Goal: Communication & Community: Answer question/provide support

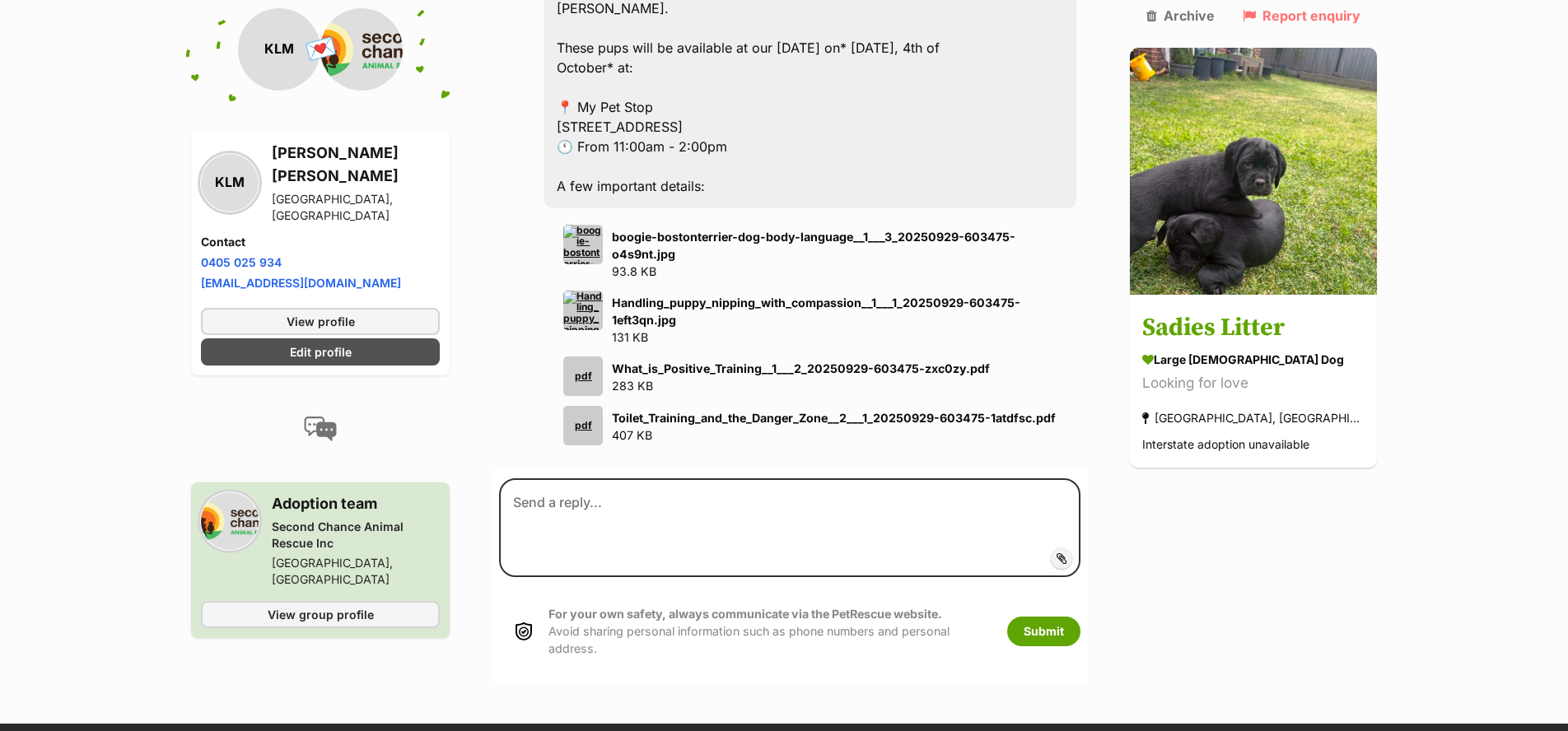
scroll to position [1477, 0]
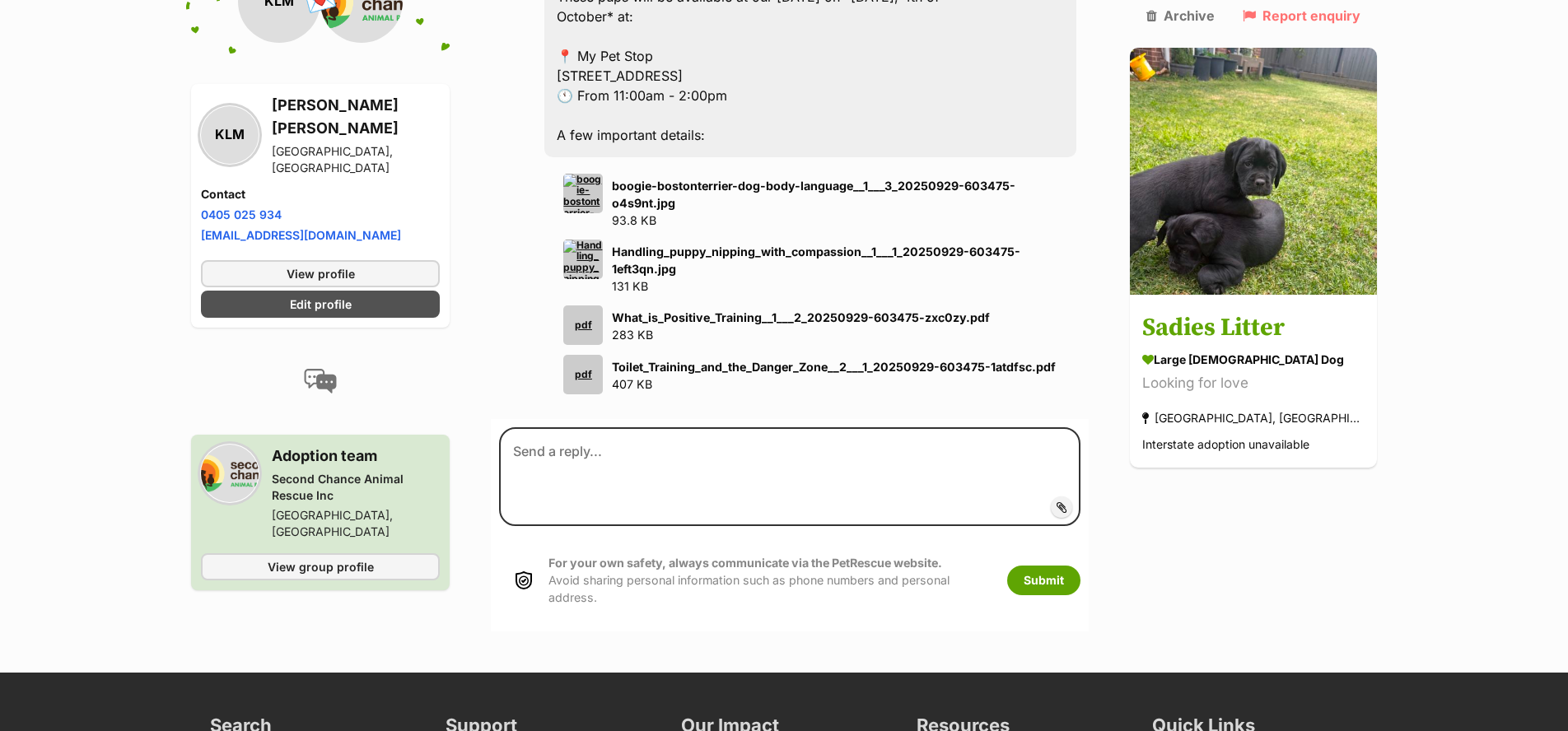
click at [711, 360] on strong "Toilet_Training_and_the_Danger_Zone__2___1_20250929-603475-1atdfsc.pdf" at bounding box center [833, 367] width 444 height 14
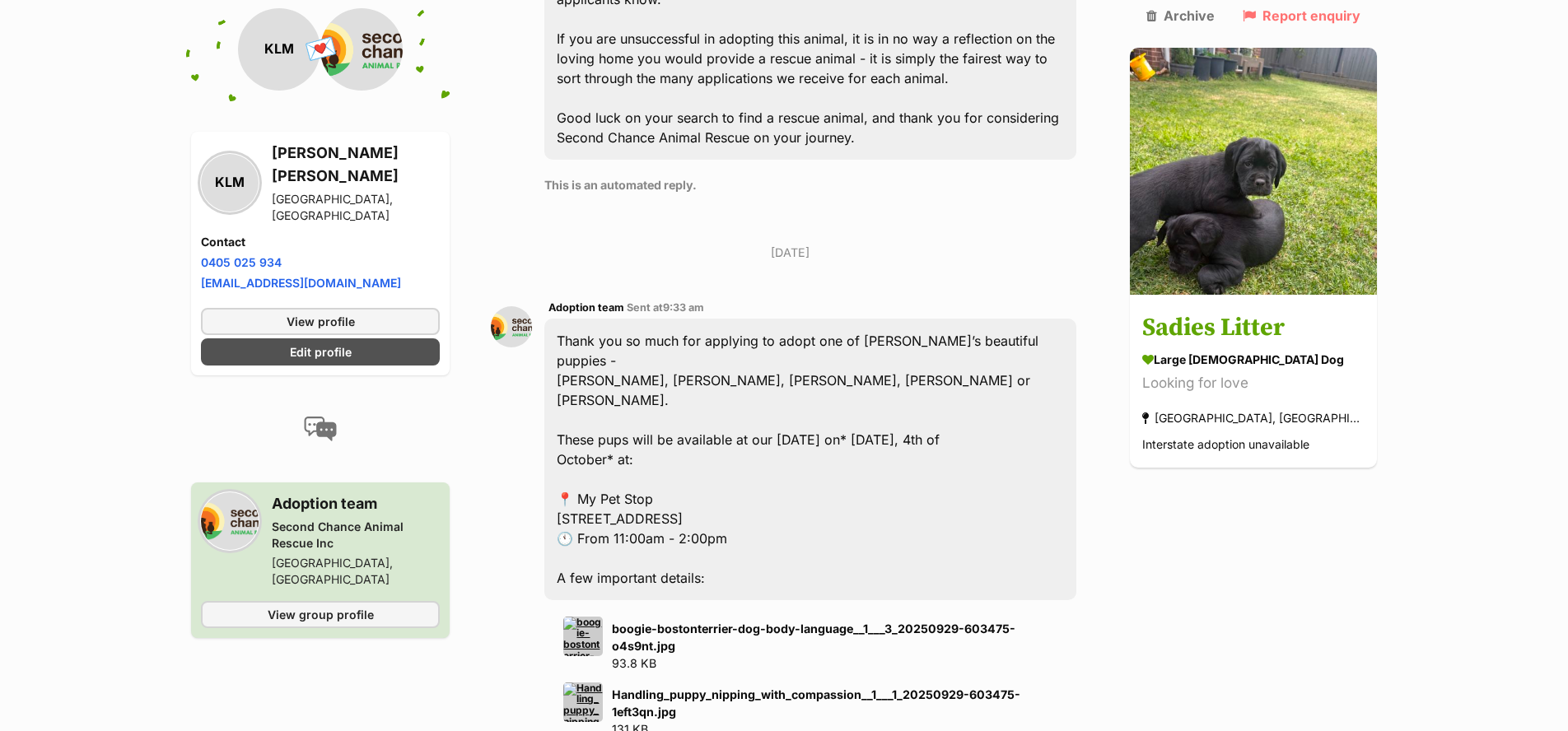
scroll to position [1036, 0]
click at [621, 468] on div "Thank you so much for applying to adopt one of Sadie’s beautiful puppies - Sydn…" at bounding box center [810, 457] width 532 height 281
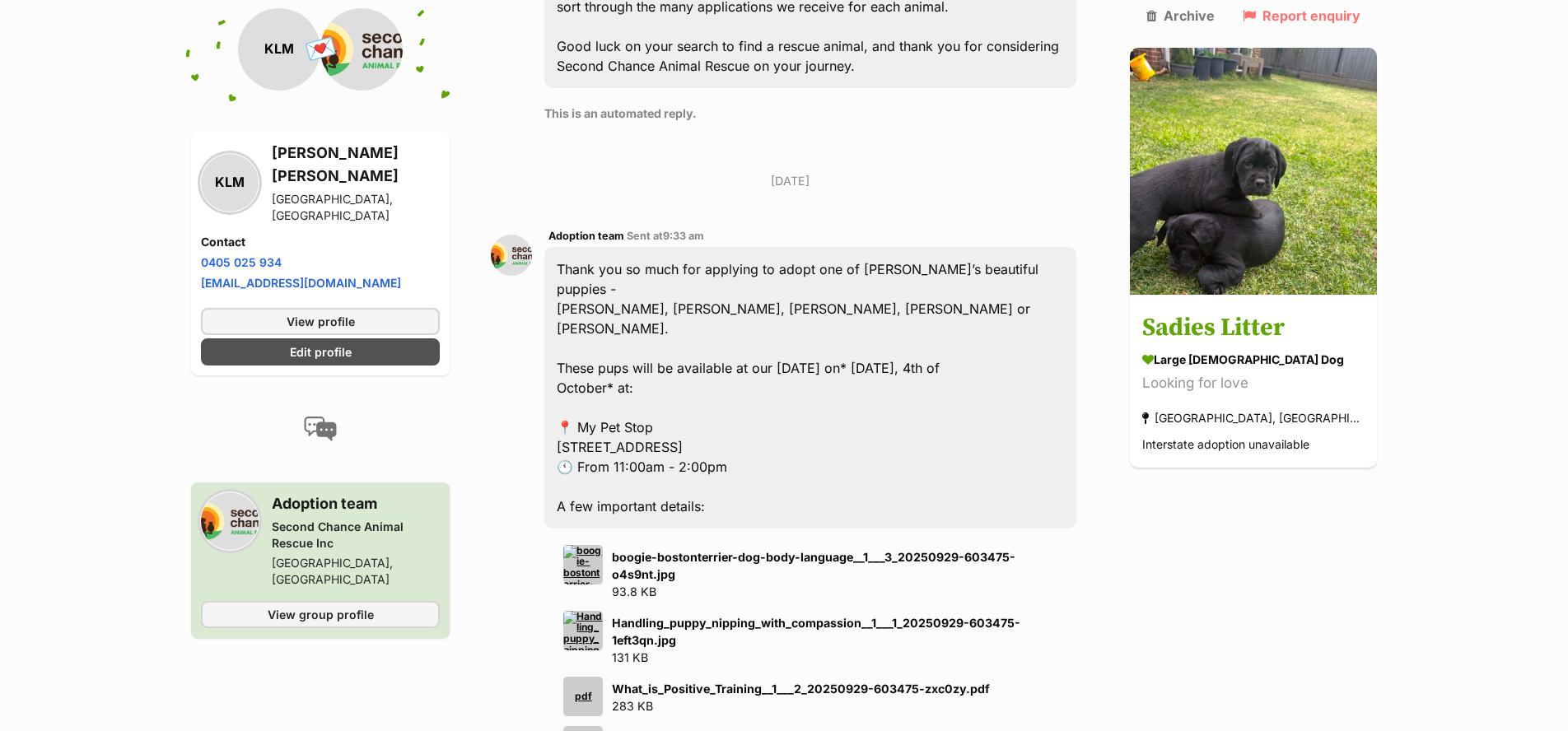
click at [591, 545] on img at bounding box center [583, 564] width 39 height 39
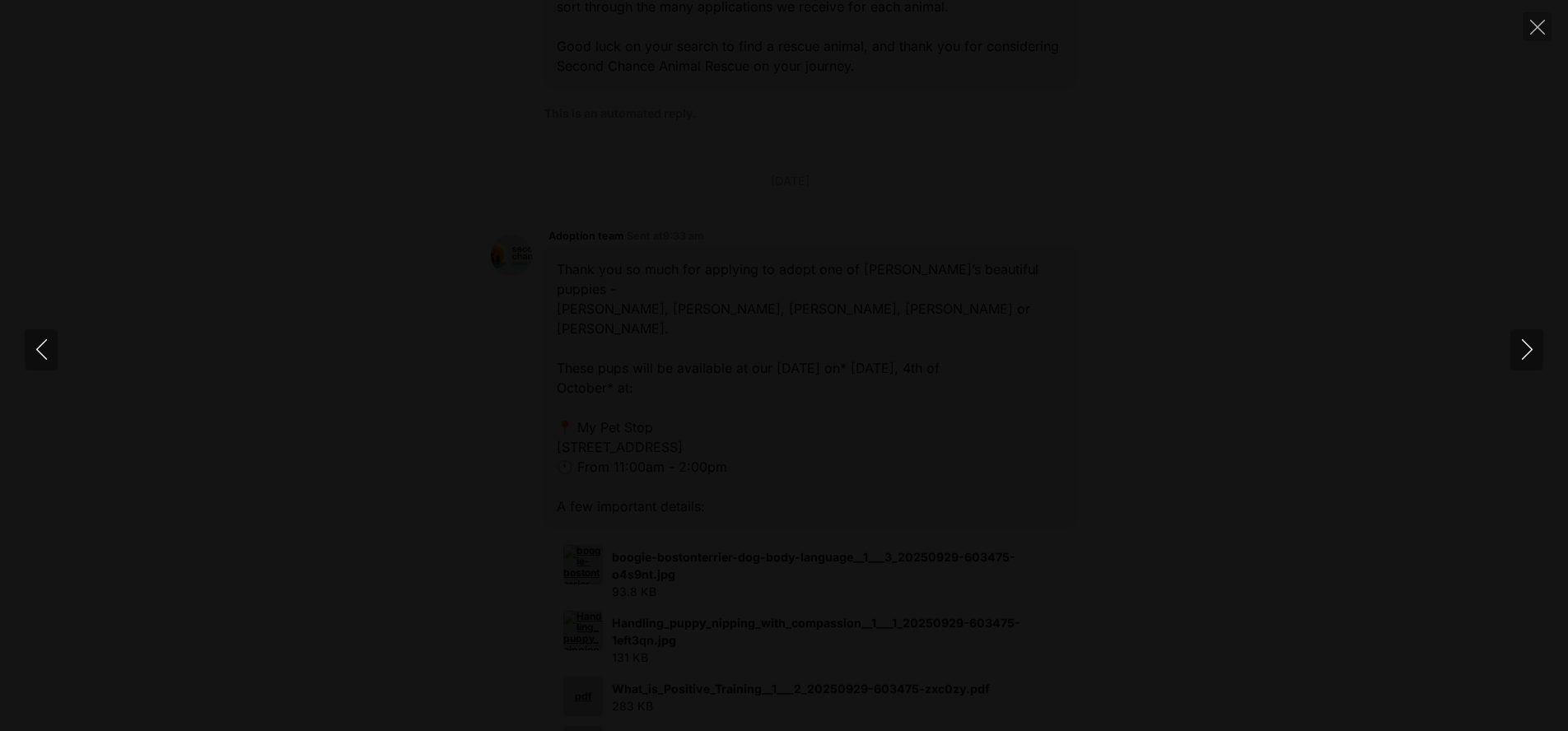
scroll to position [1098, 0]
click at [1235, 365] on div at bounding box center [784, 365] width 1568 height 0
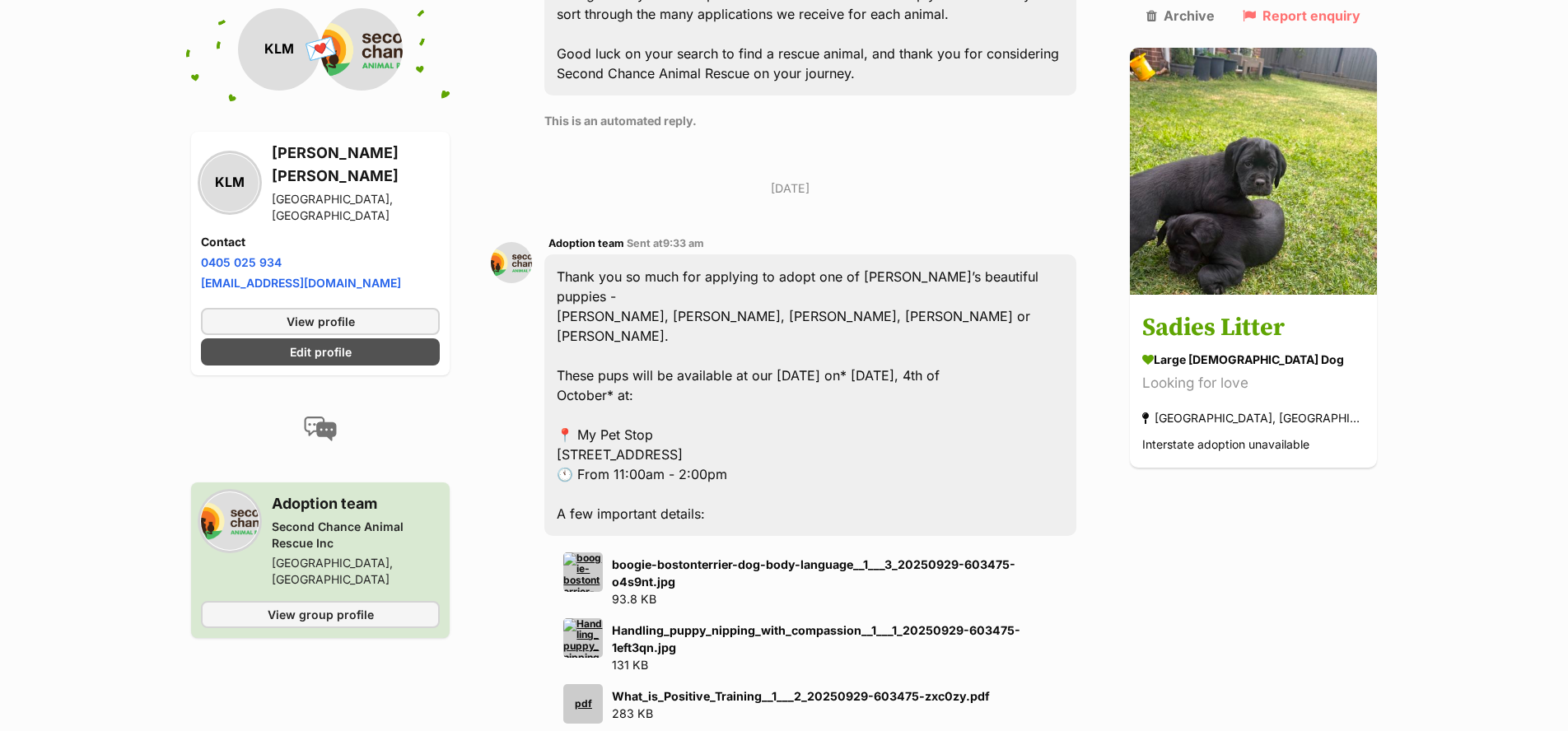
click at [603, 618] on img at bounding box center [583, 638] width 39 height 39
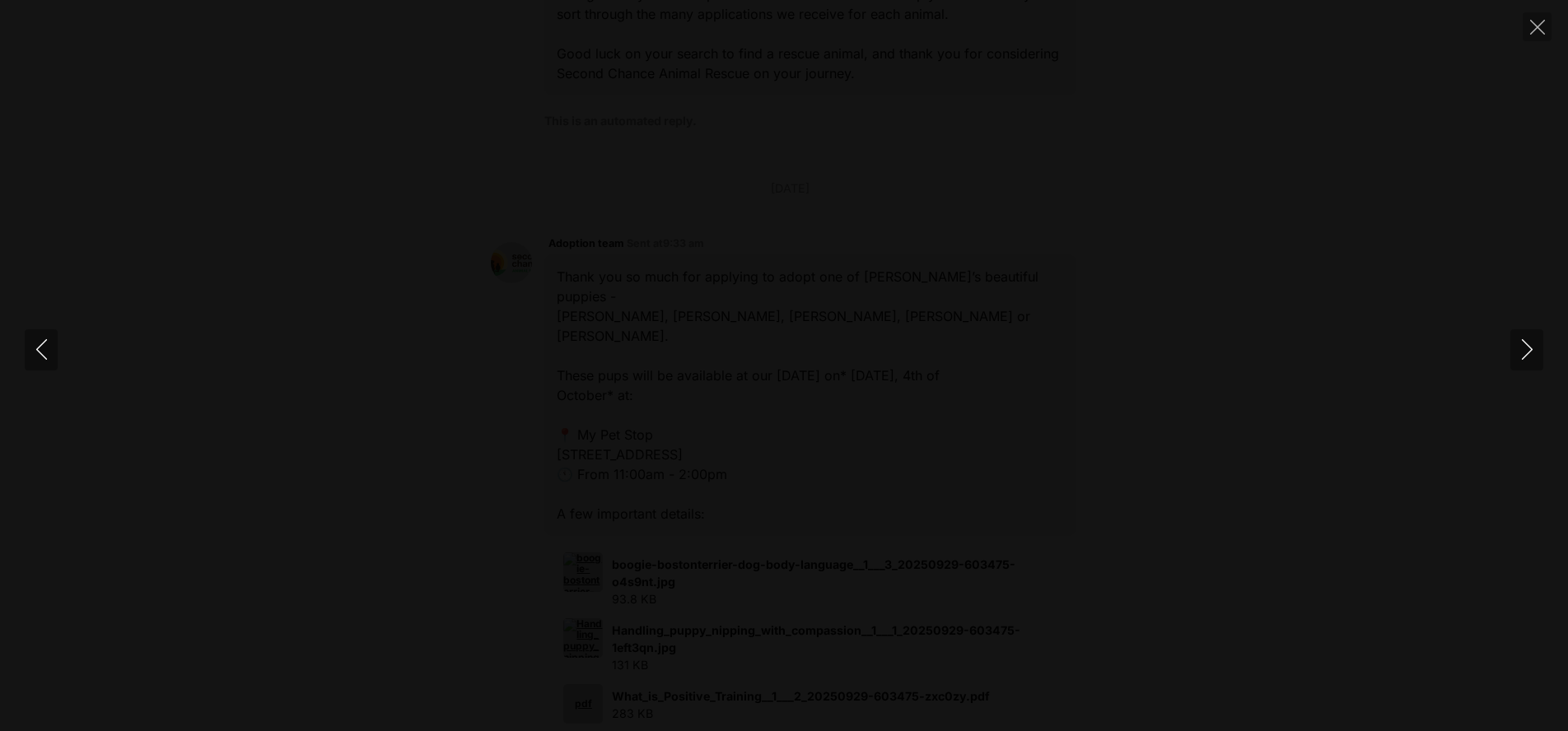
click at [1160, 365] on div at bounding box center [784, 365] width 1568 height 0
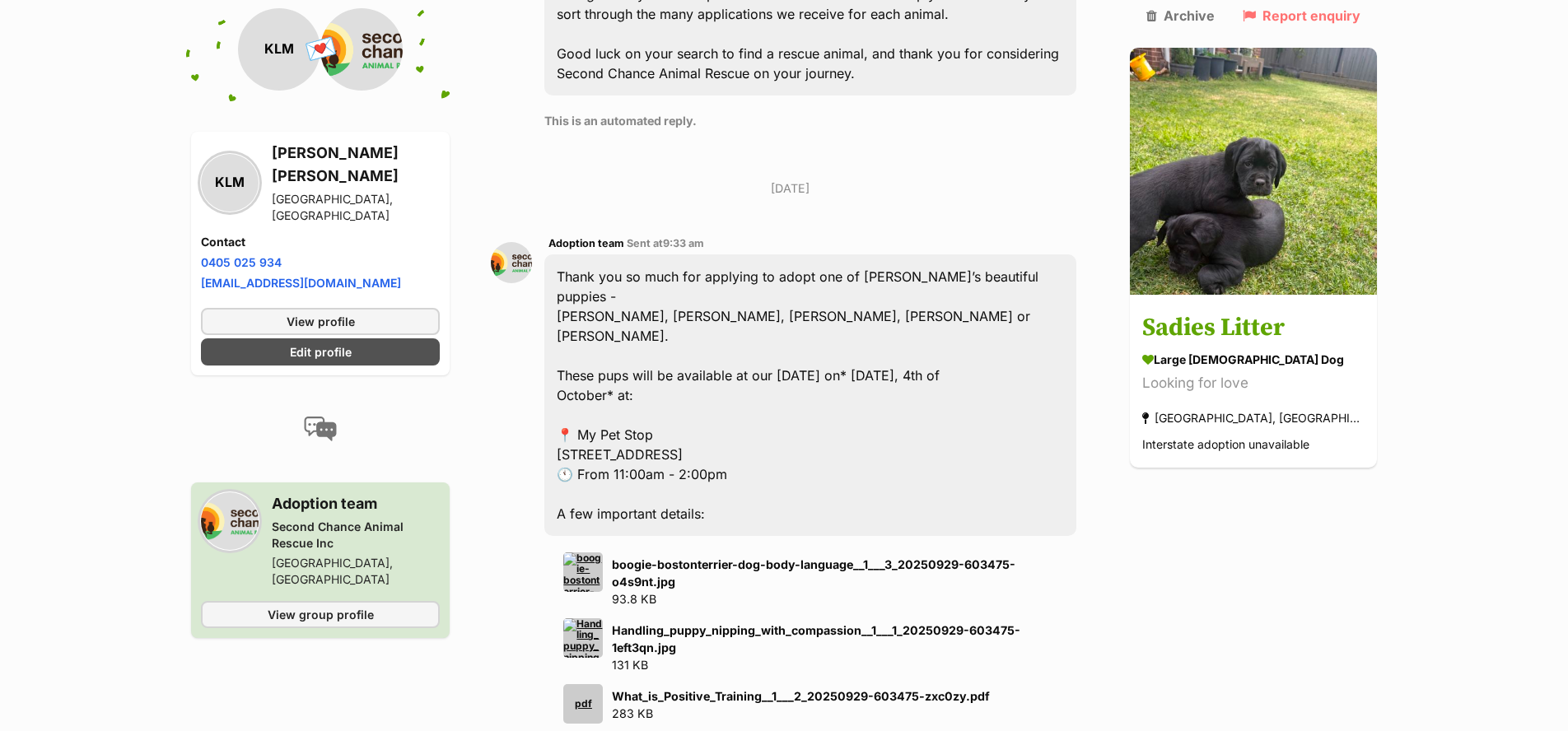
click at [594, 618] on img at bounding box center [583, 638] width 39 height 39
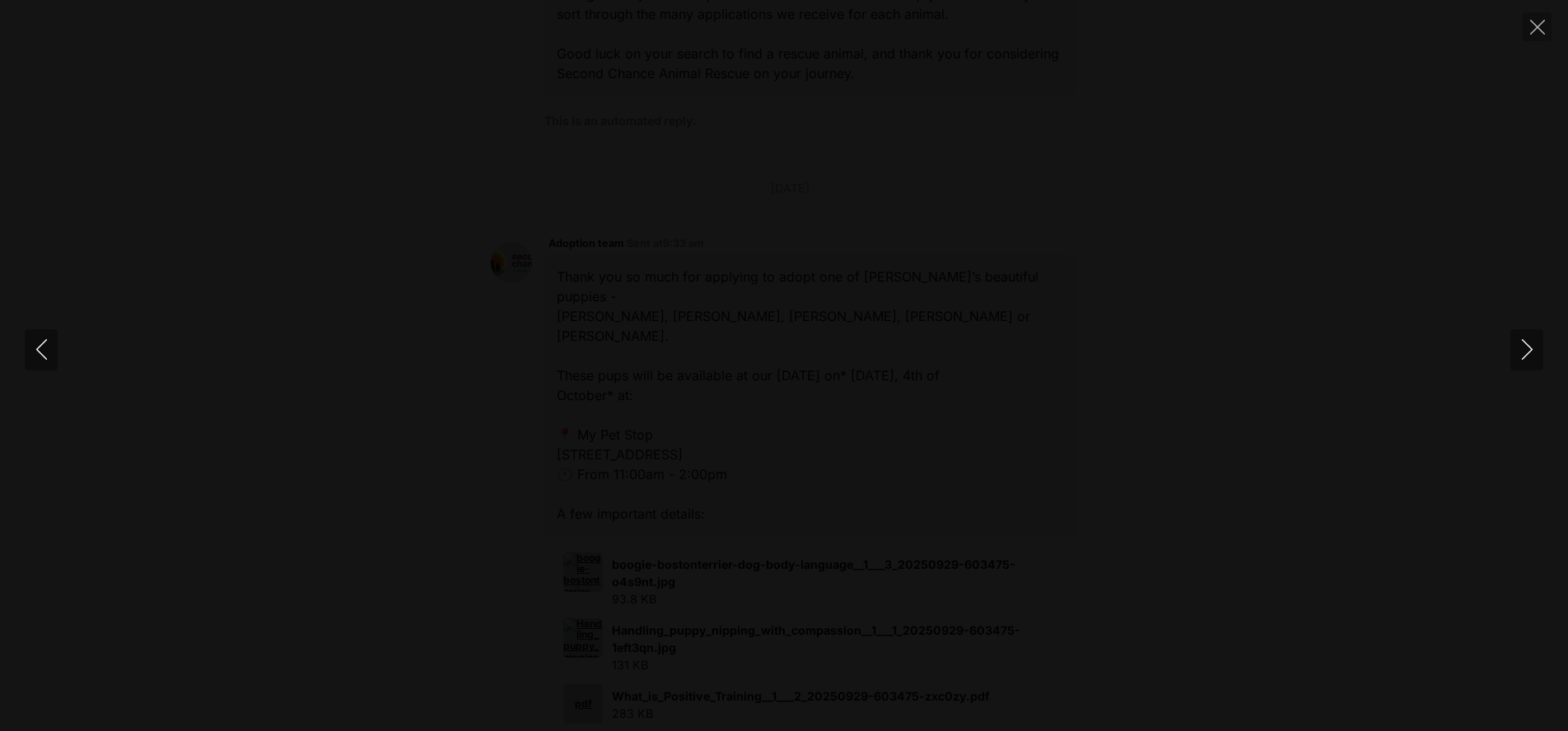
click at [1084, 365] on div at bounding box center [784, 365] width 1568 height 0
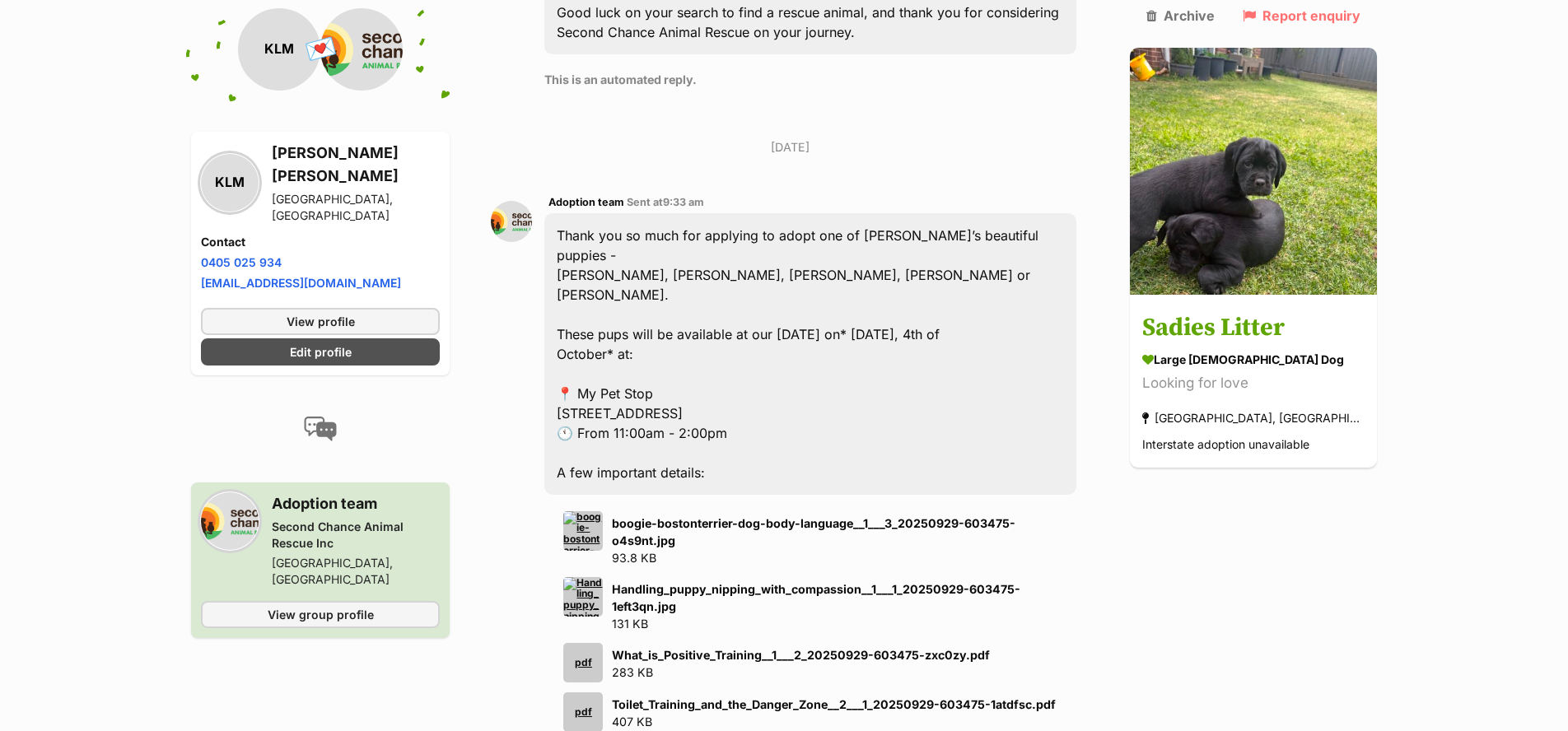
scroll to position [1164, 0]
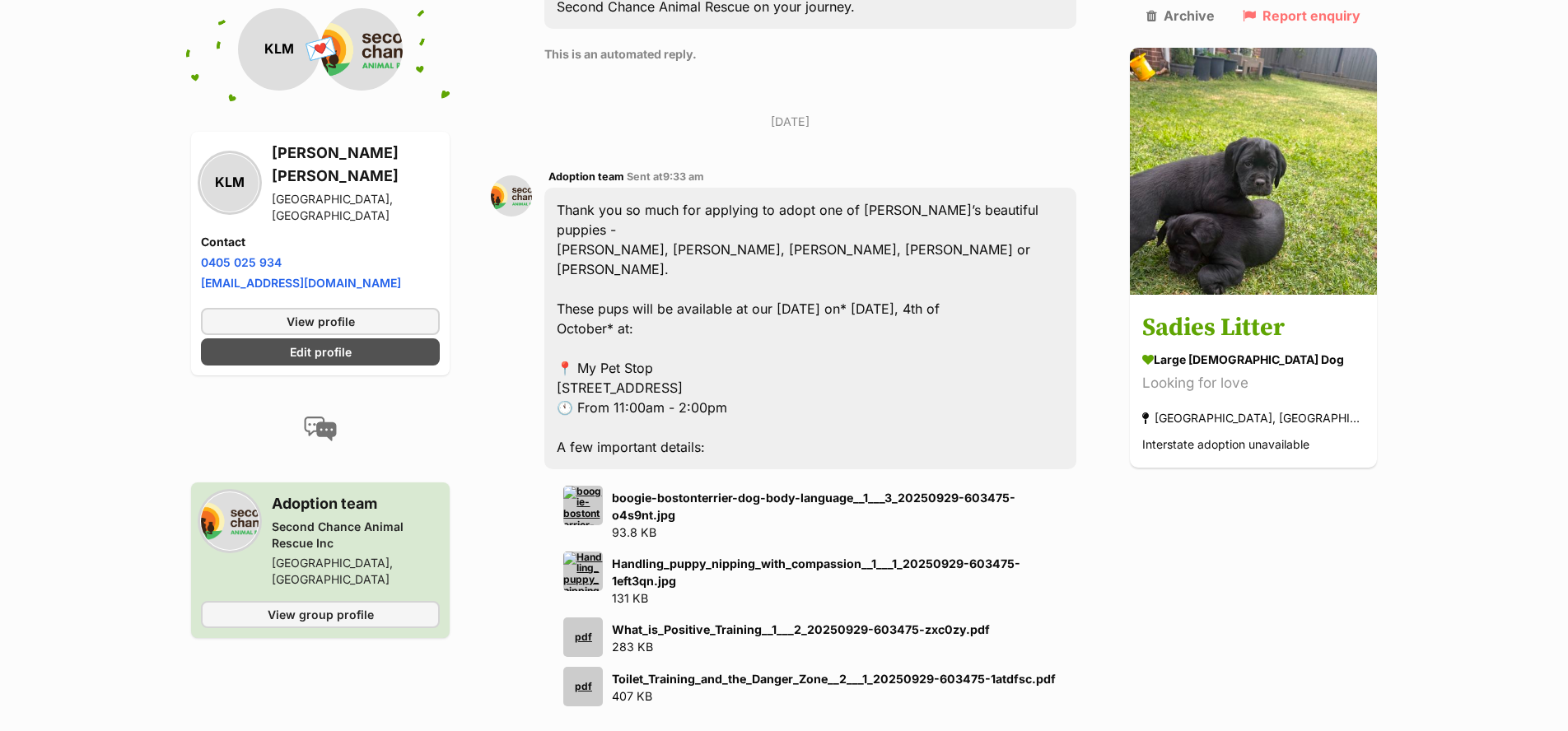
click at [592, 617] on div "pdf" at bounding box center [583, 637] width 39 height 39
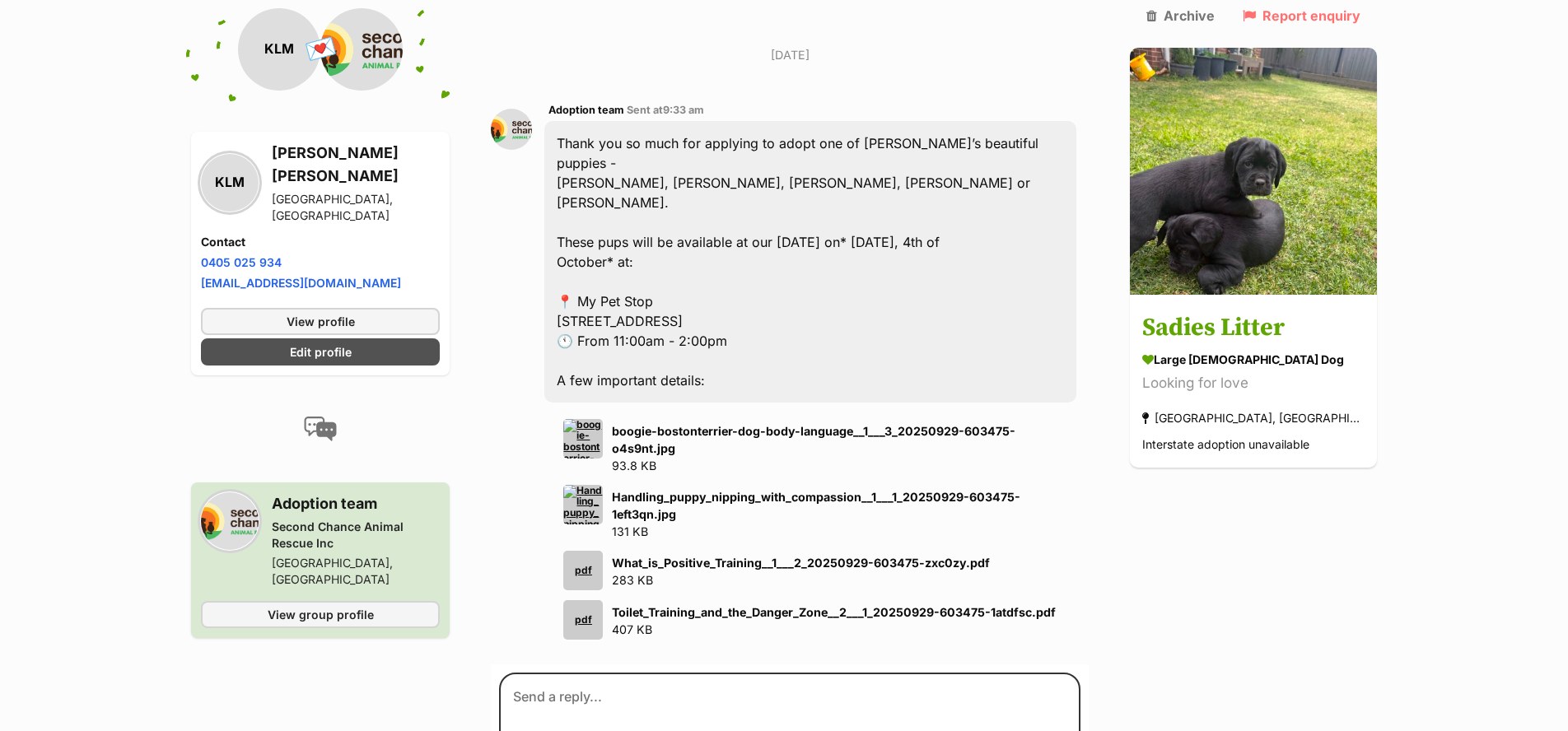
scroll to position [1239, 0]
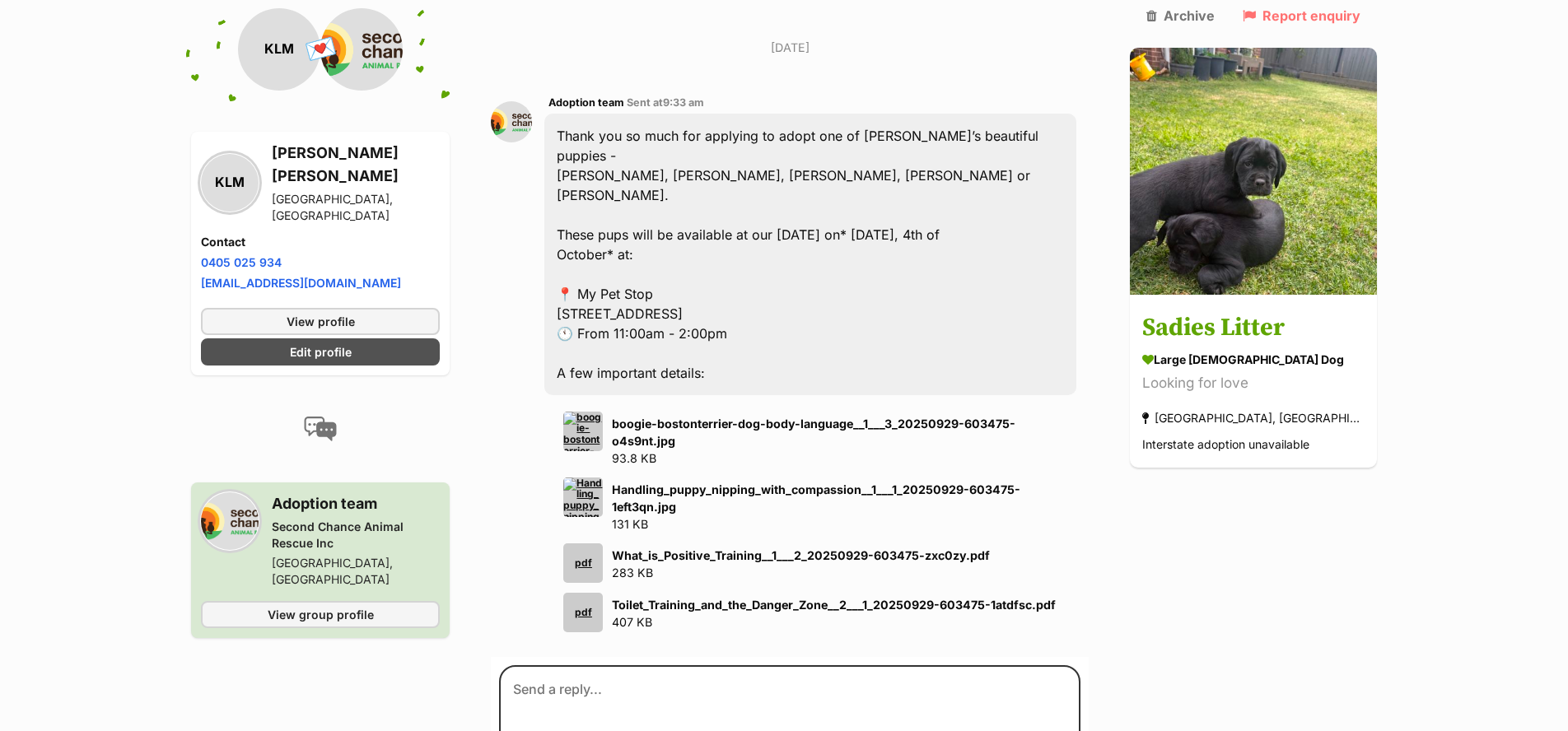
drag, startPoint x: 565, startPoint y: 251, endPoint x: 850, endPoint y: 254, distance: 285.0
click at [873, 256] on div "Thank you so much for applying to adopt one of Sadie’s beautiful puppies - Sydn…" at bounding box center [810, 254] width 532 height 281
copy div "[STREET_ADDRESS]"
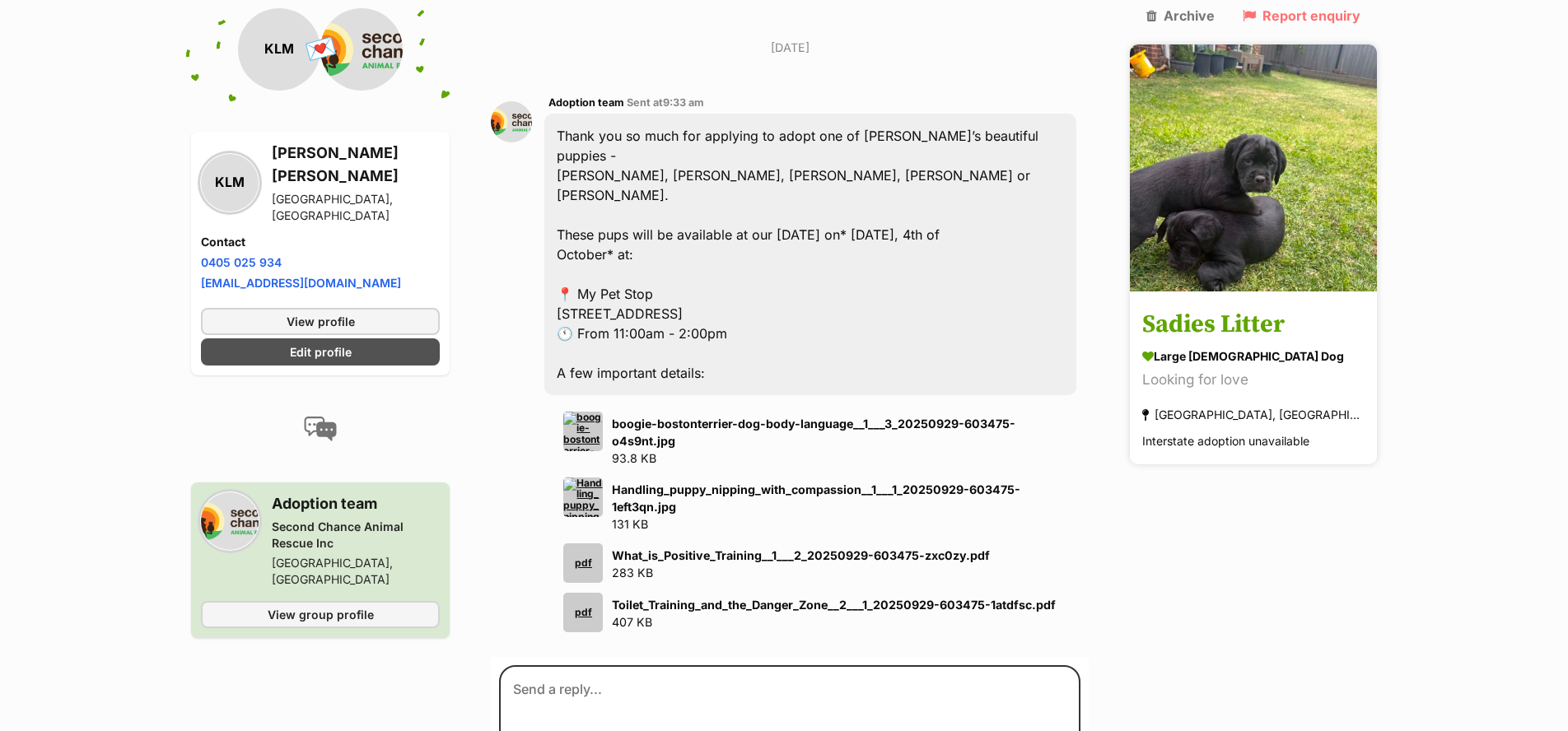
click at [1287, 307] on h3 "Sadies Litter" at bounding box center [1253, 325] width 222 height 37
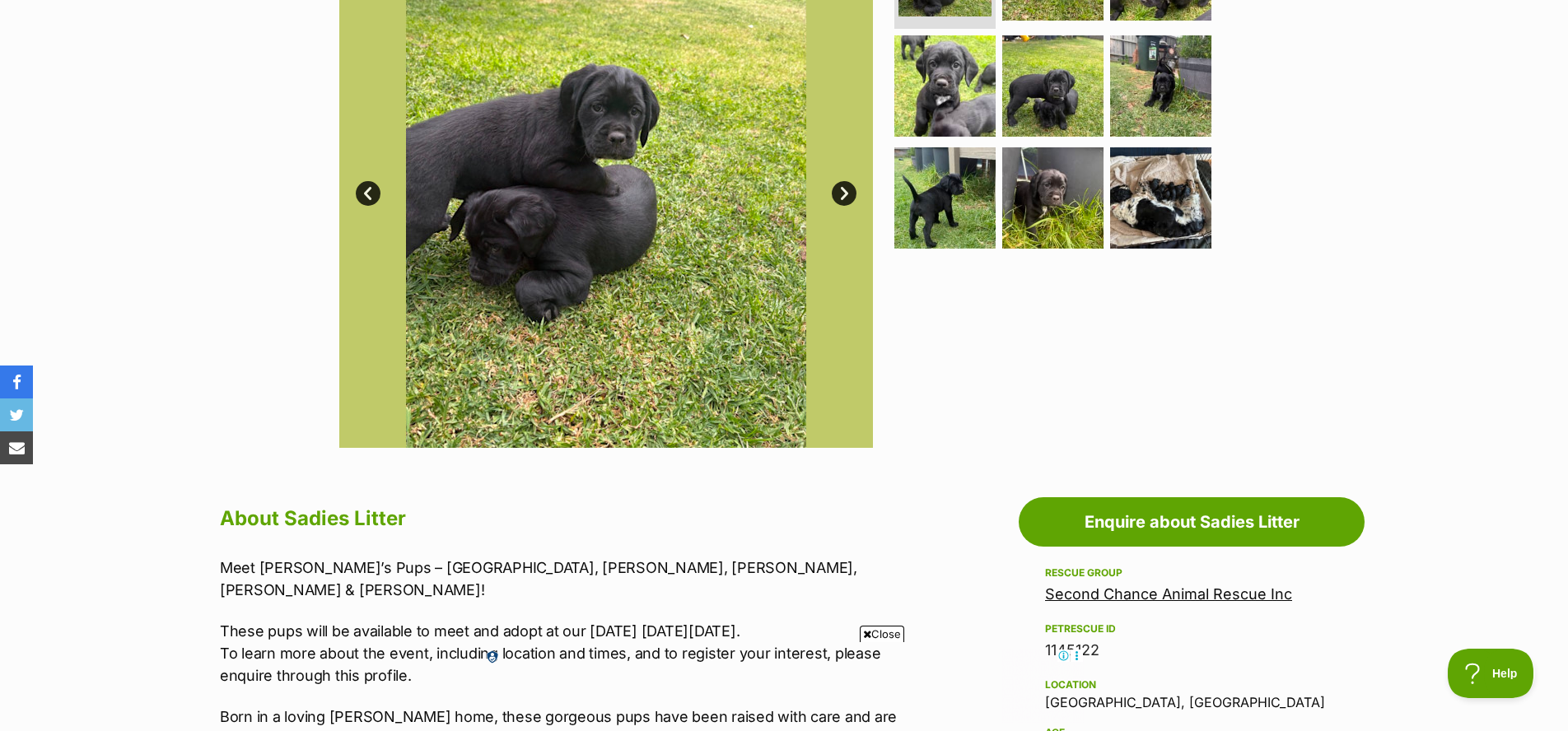
scroll to position [385, 0]
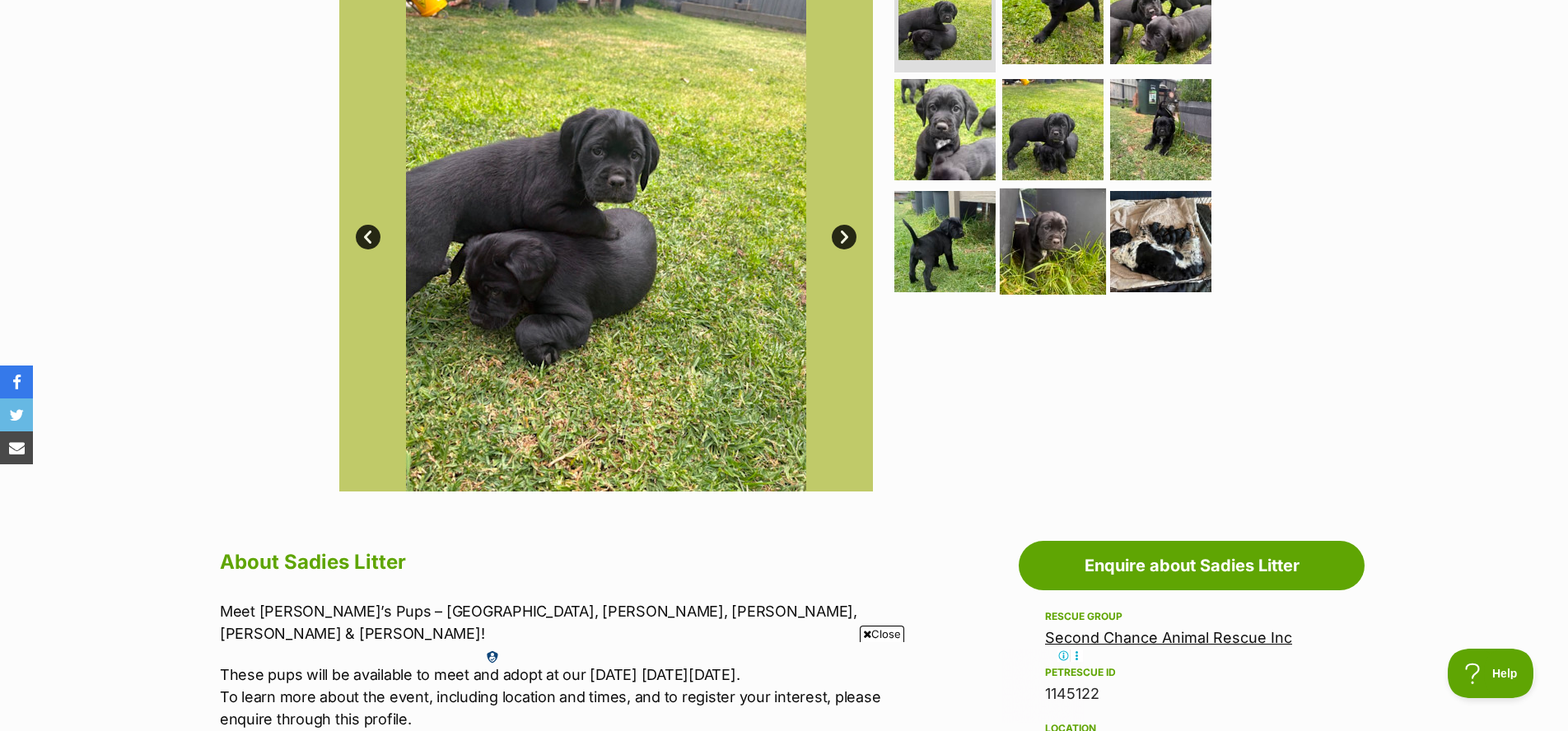
click at [1042, 215] on img at bounding box center [1053, 241] width 106 height 106
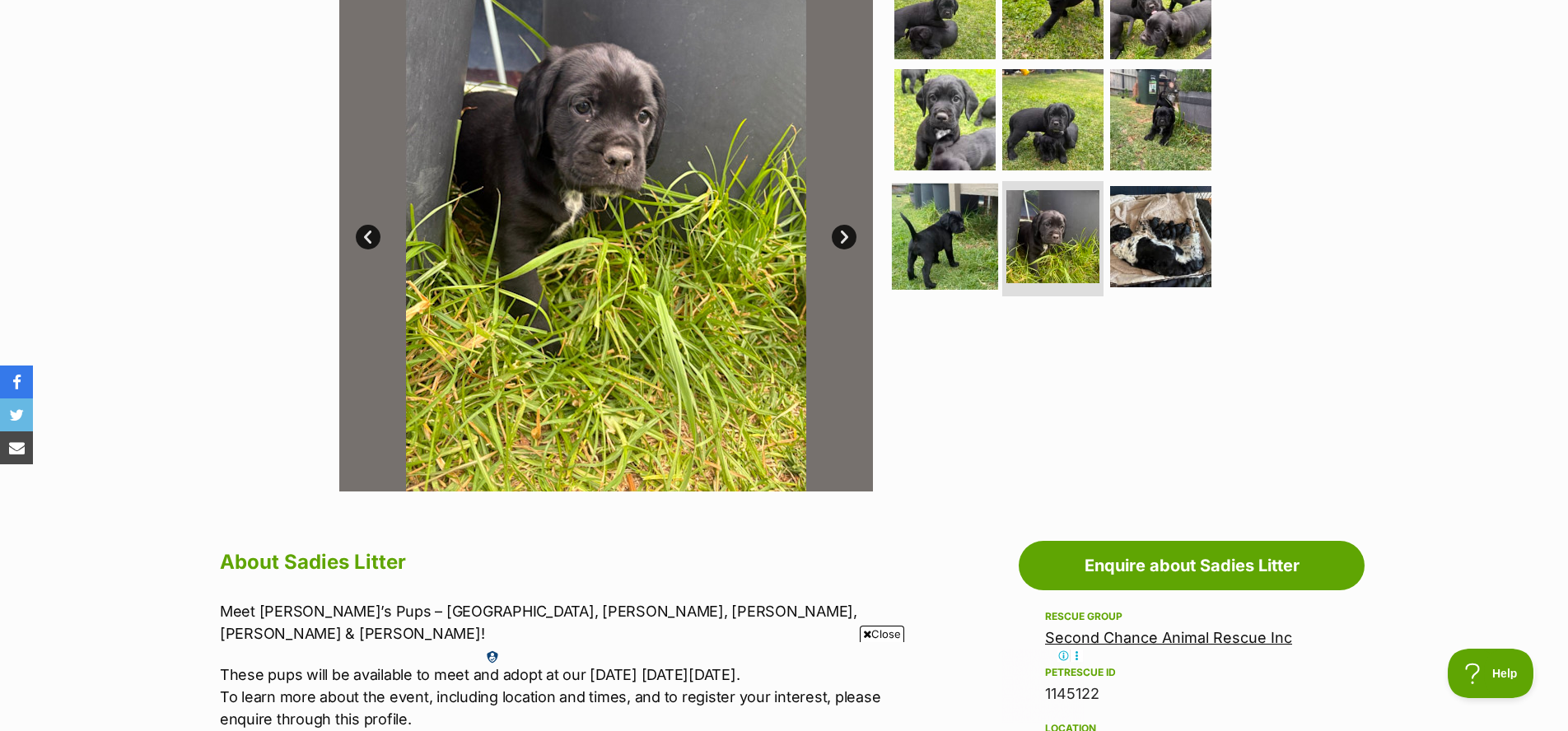
click at [982, 229] on img at bounding box center [944, 237] width 106 height 106
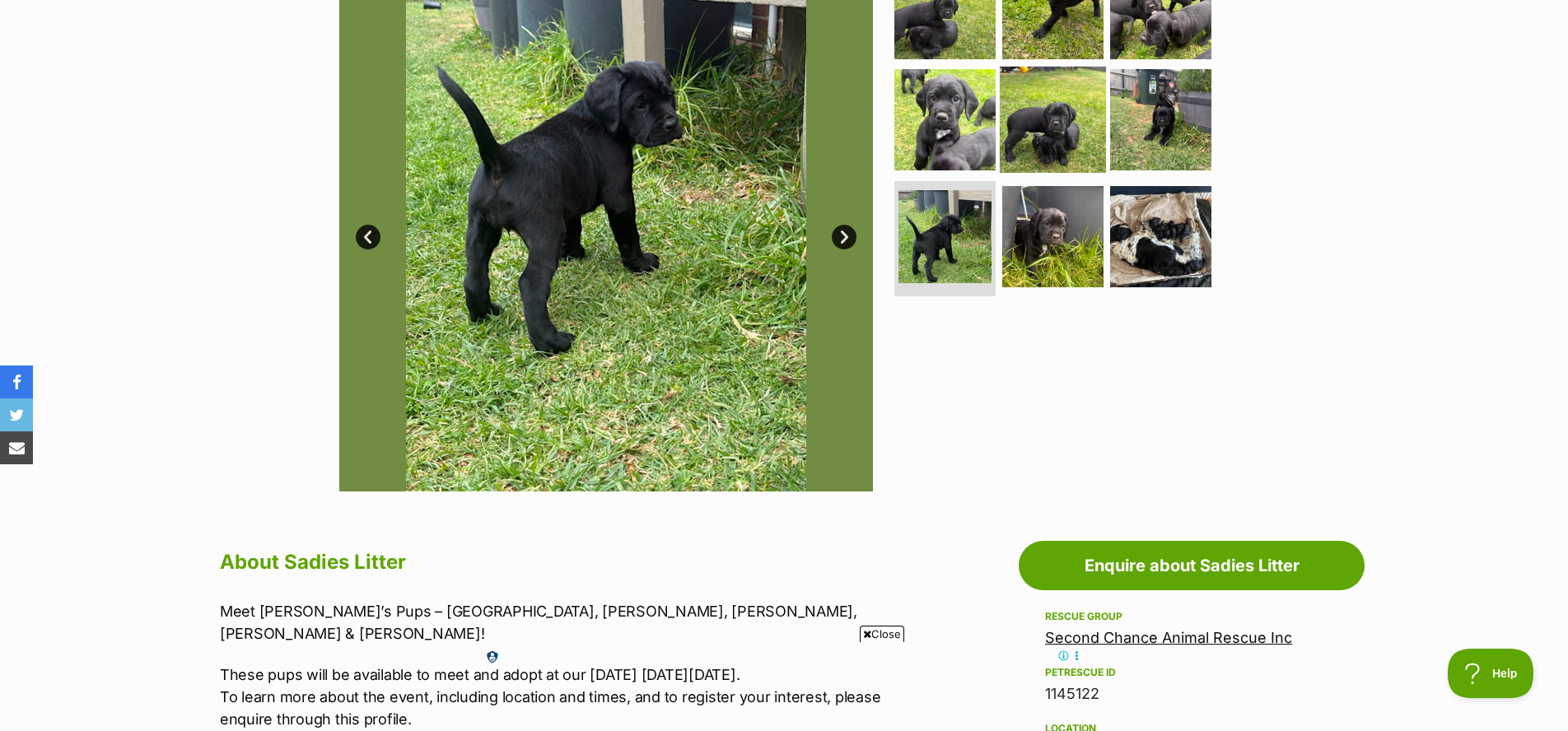
click at [1056, 128] on img at bounding box center [1053, 120] width 106 height 106
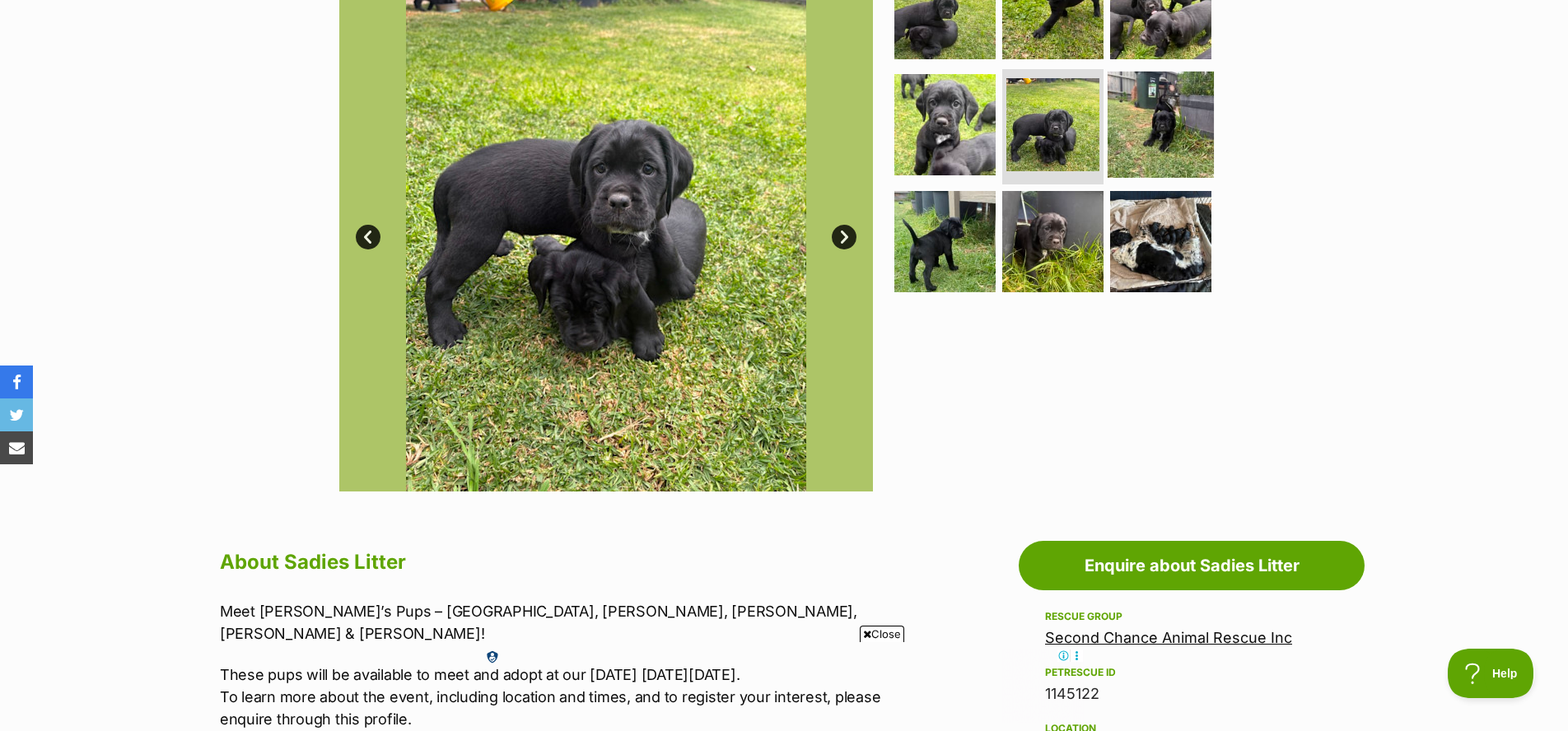
click at [1150, 133] on img at bounding box center [1161, 125] width 106 height 106
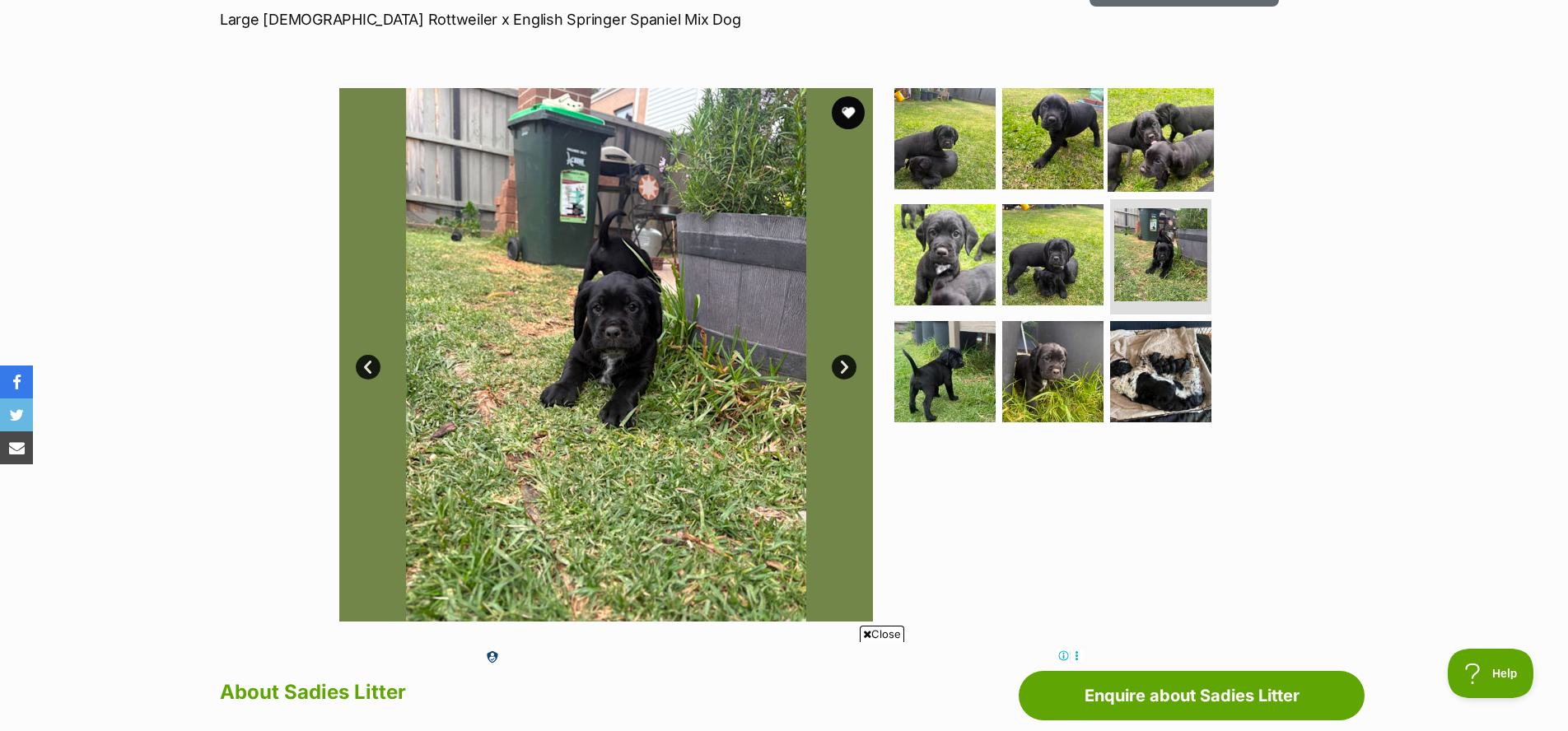
scroll to position [244, 0]
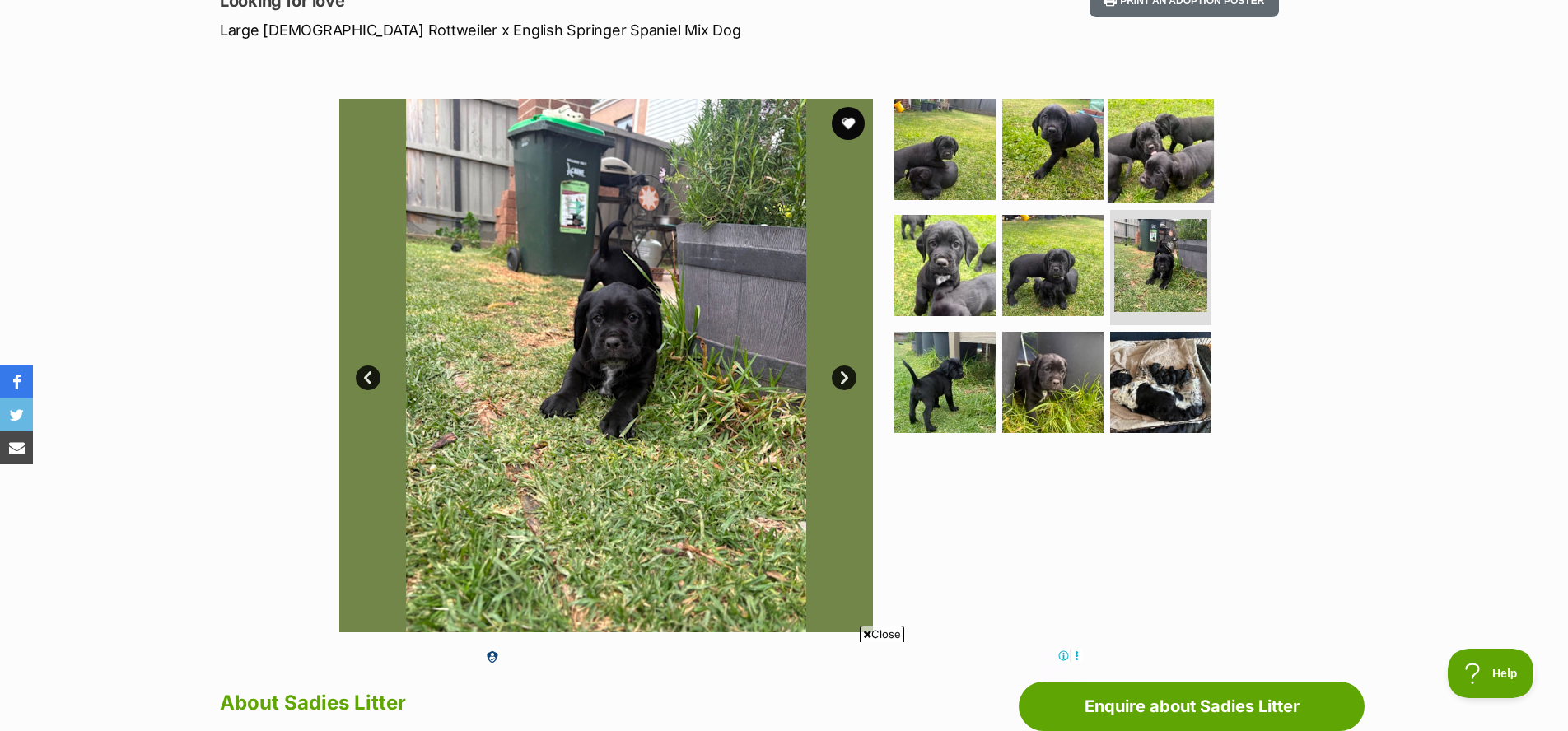
click at [1145, 135] on img at bounding box center [1161, 149] width 106 height 106
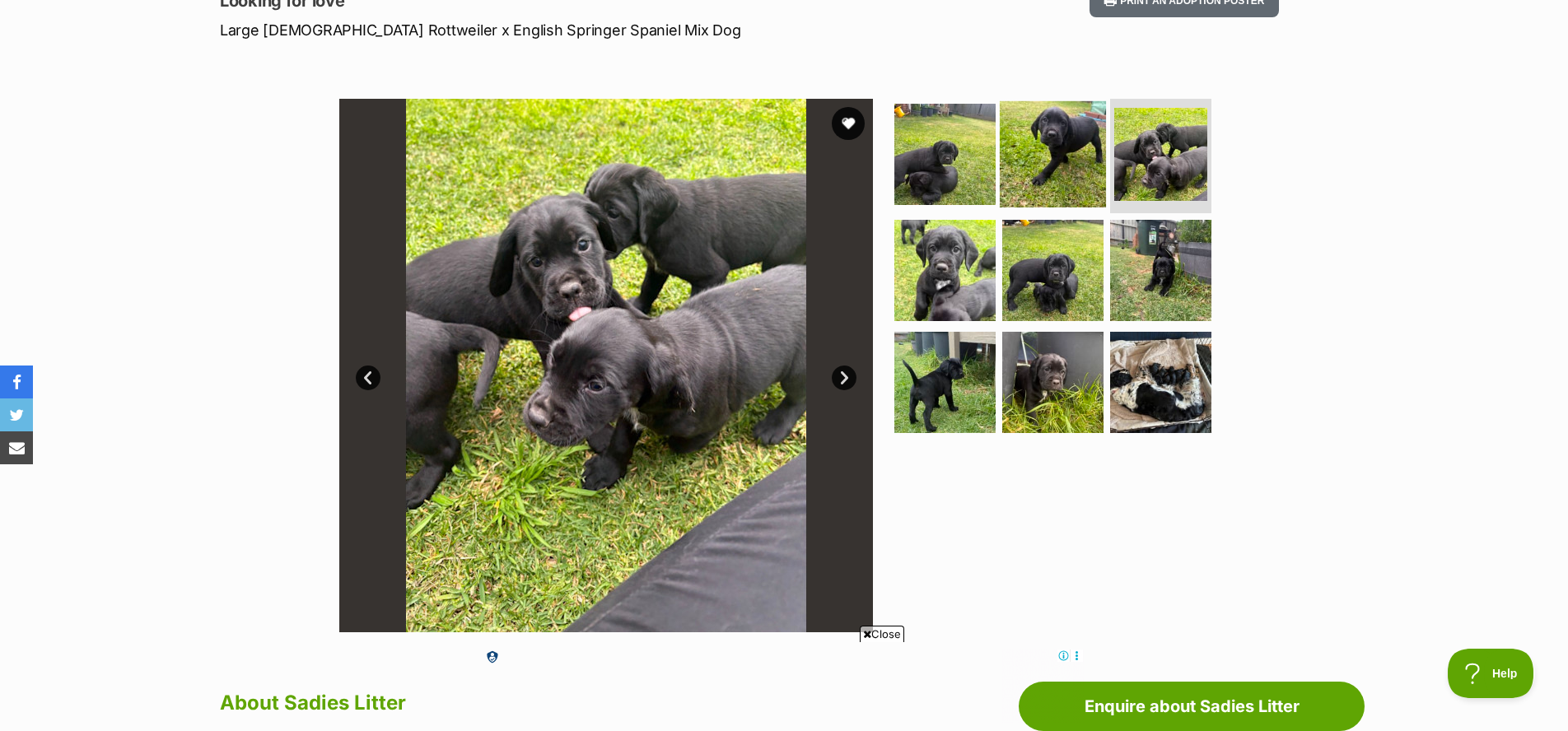
click at [1068, 160] on img at bounding box center [1053, 153] width 106 height 106
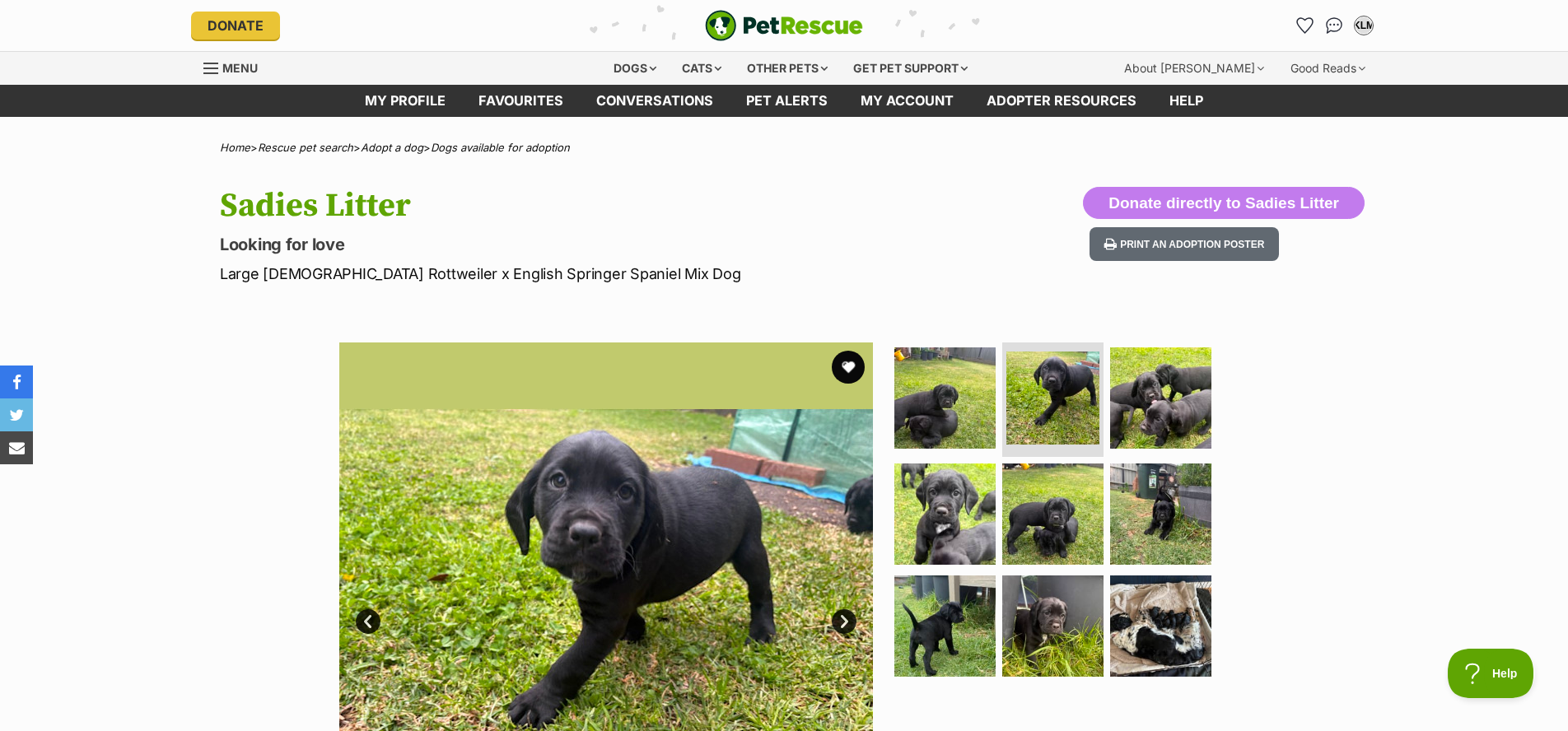
scroll to position [0, 0]
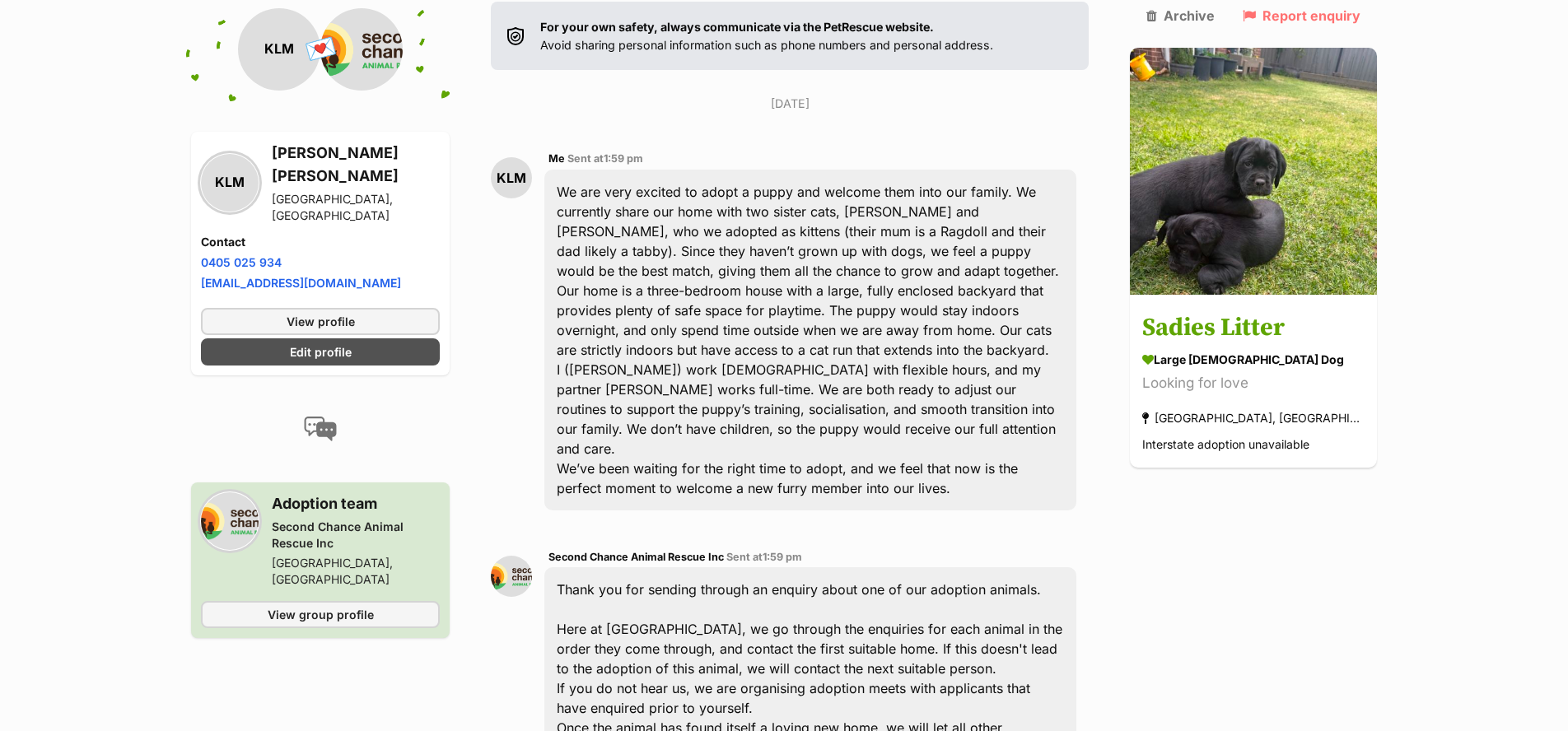
scroll to position [196, 0]
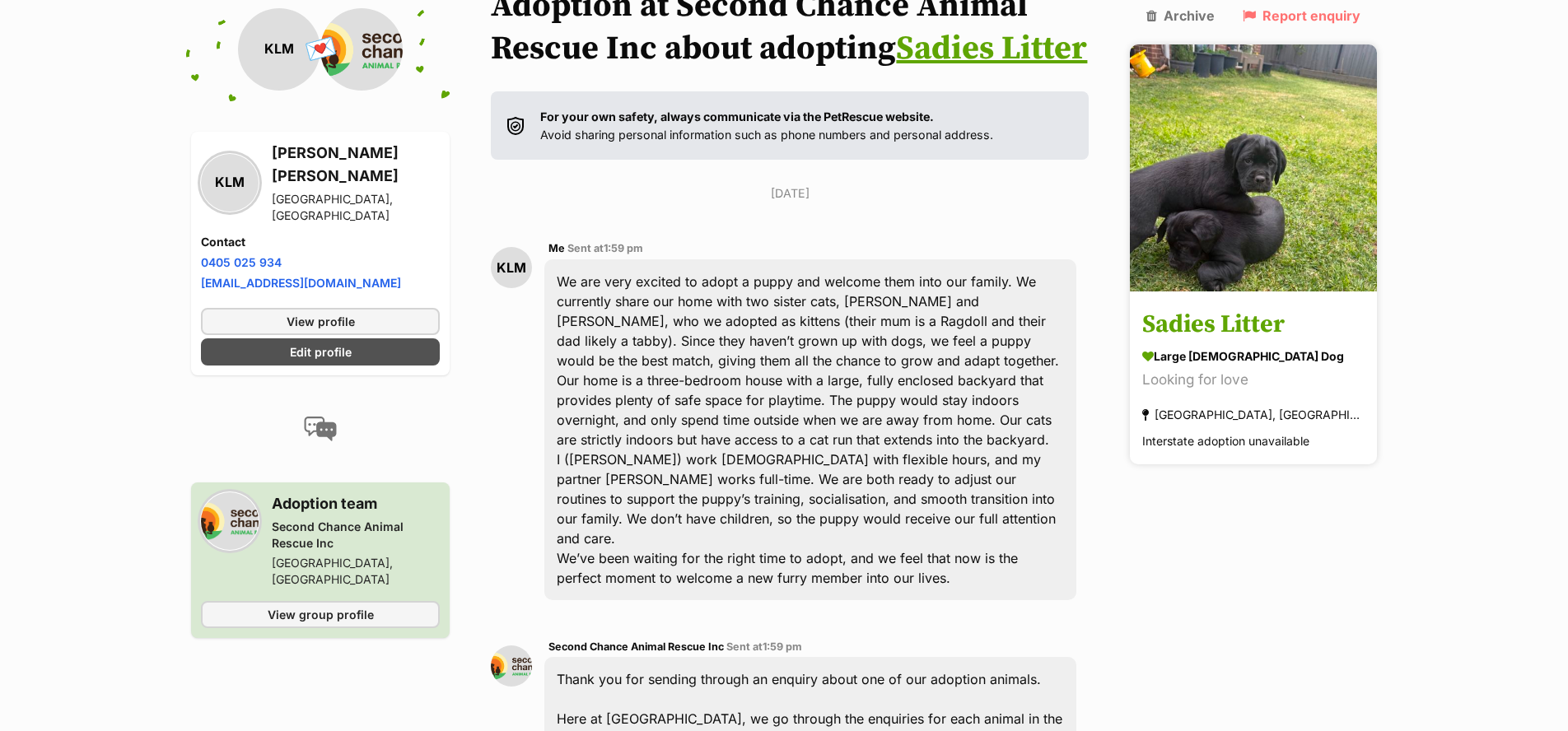
click at [1265, 206] on img at bounding box center [1253, 168] width 247 height 247
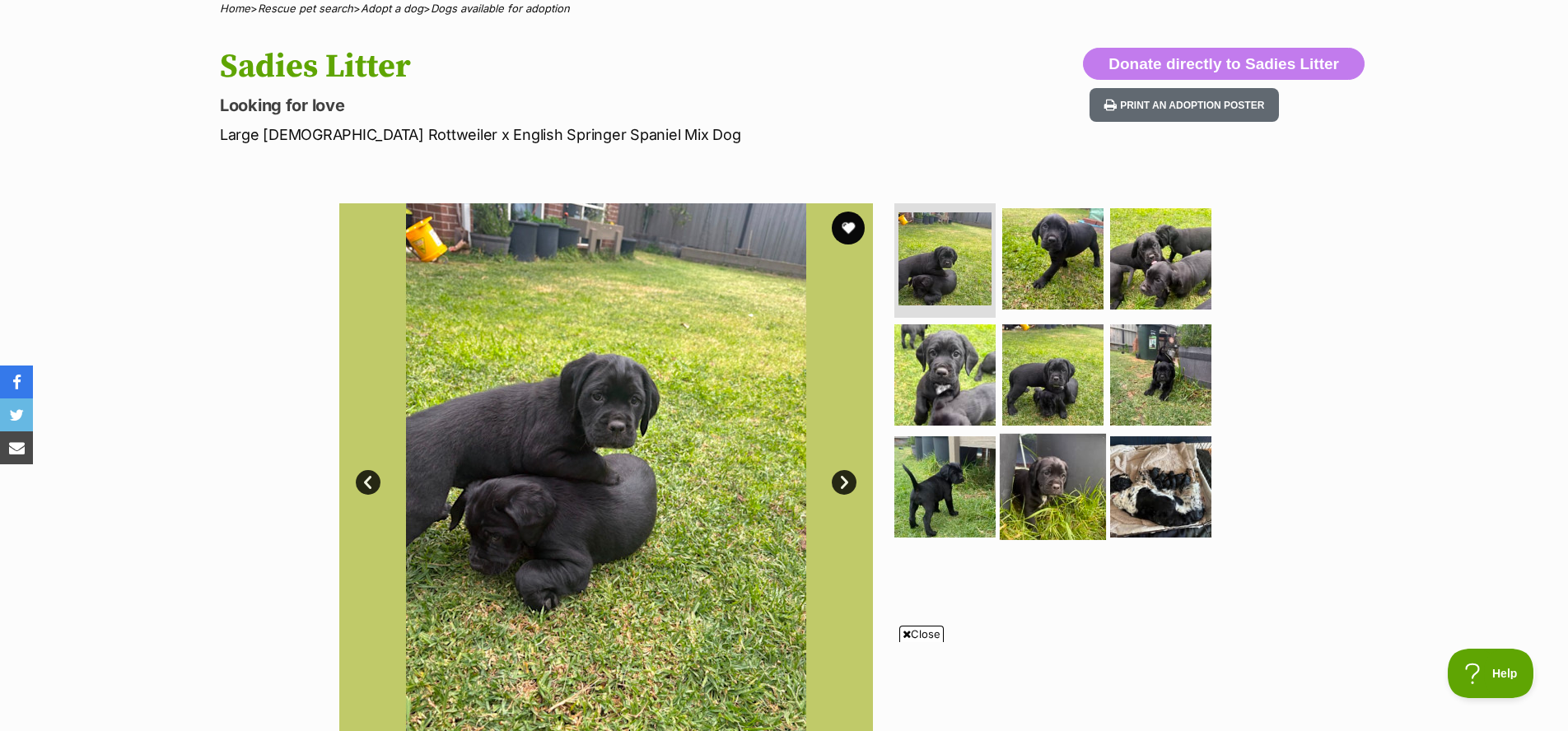
click at [1016, 475] on img at bounding box center [1053, 486] width 106 height 106
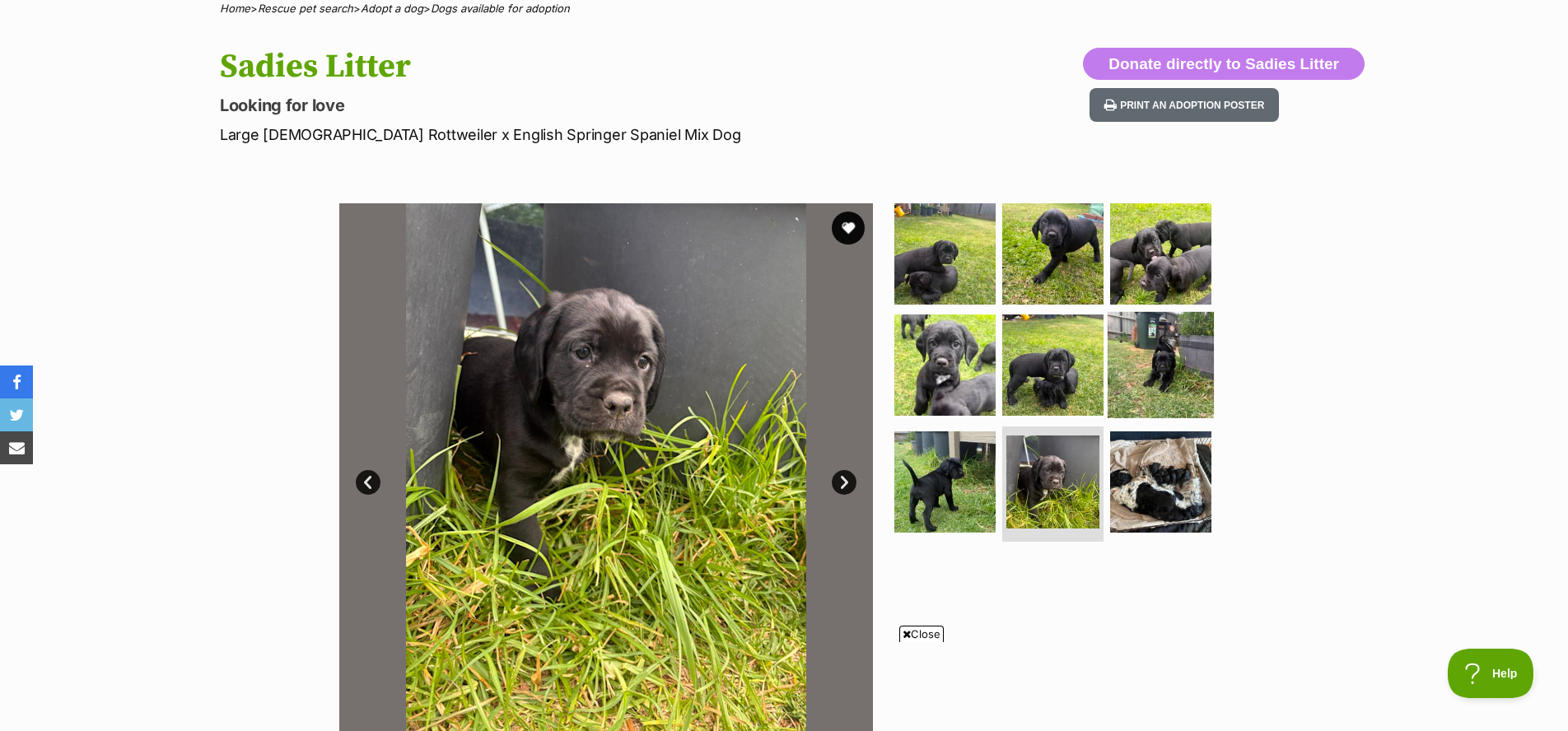
click at [1166, 372] on img at bounding box center [1161, 365] width 106 height 106
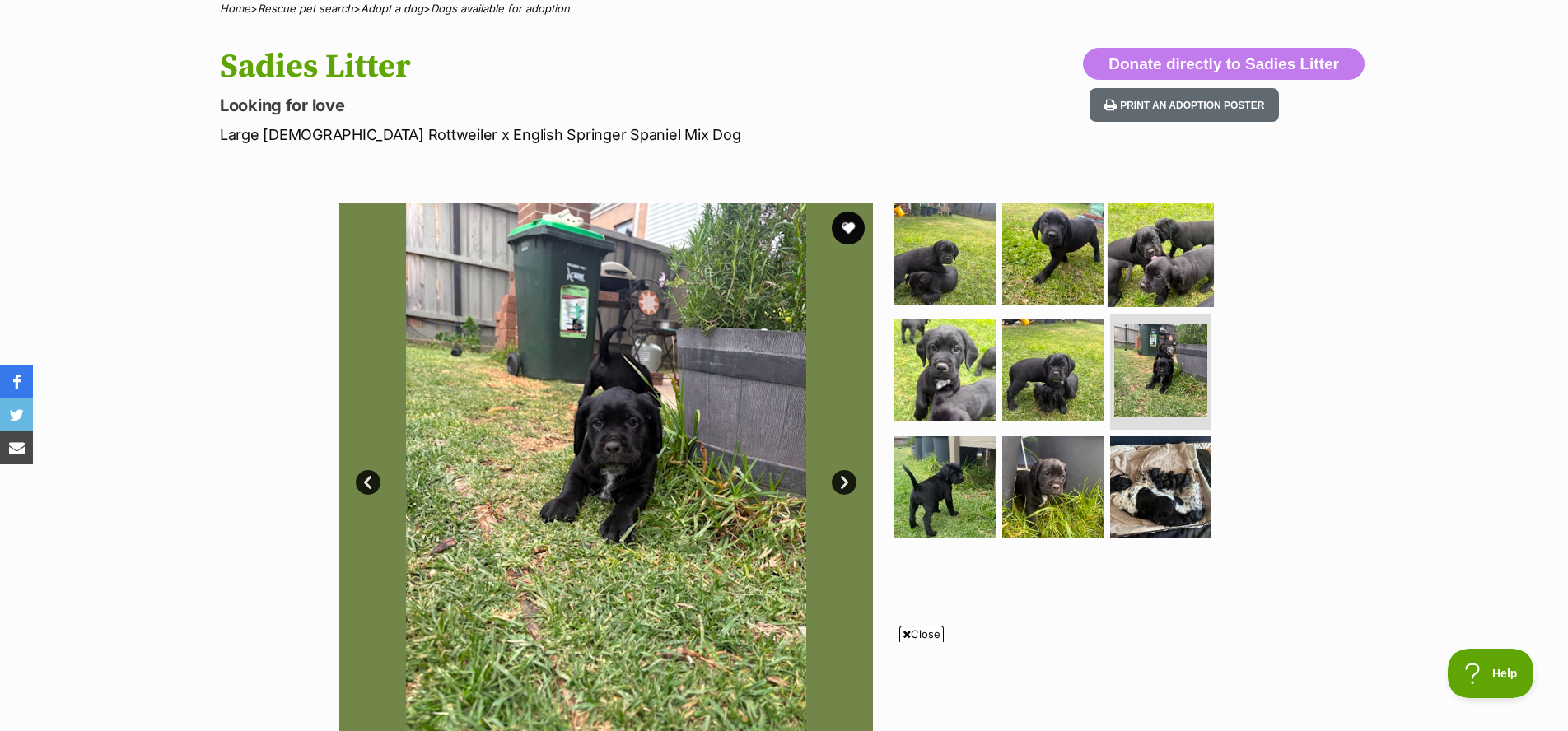
click at [1156, 275] on img at bounding box center [1161, 253] width 106 height 106
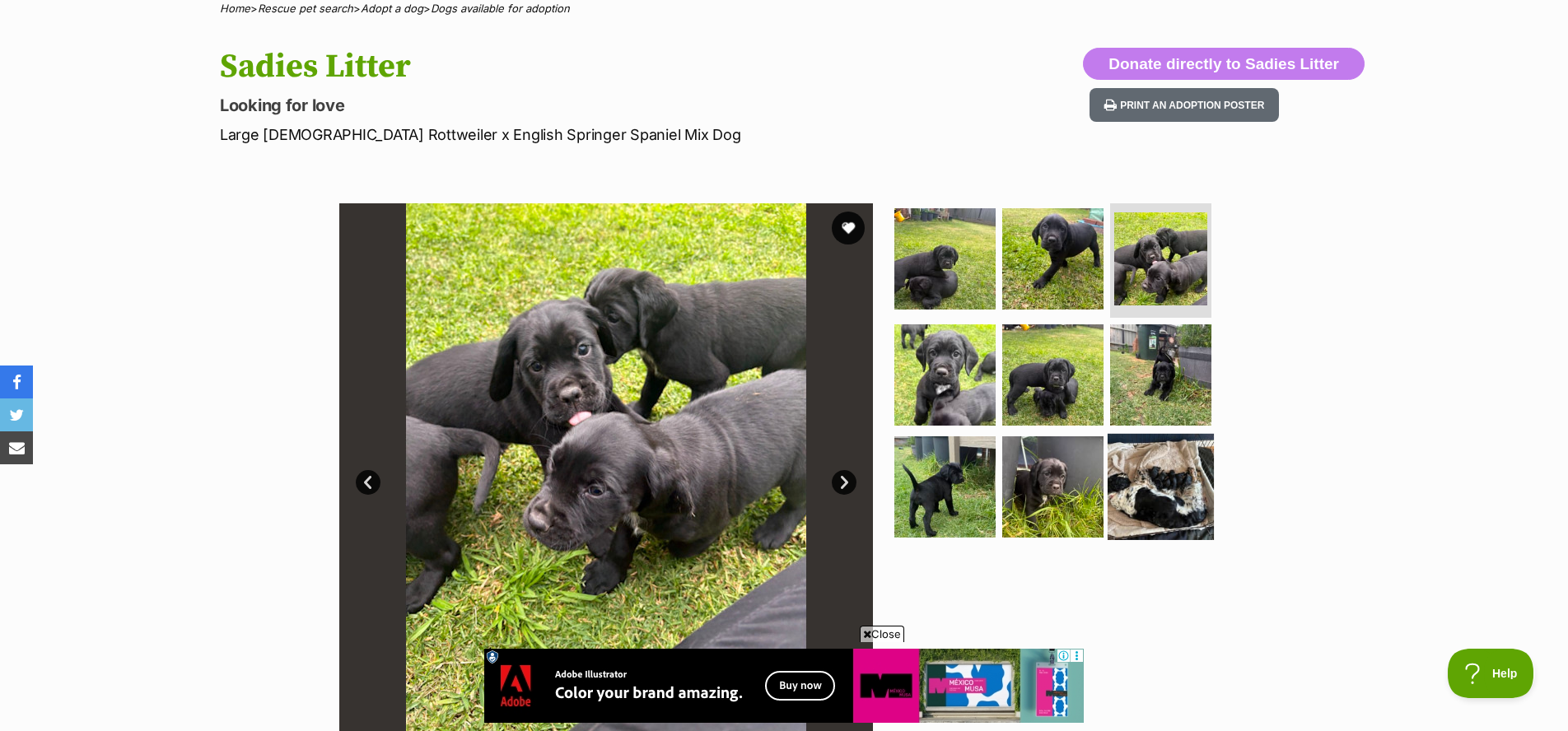
click at [1194, 460] on img at bounding box center [1161, 486] width 106 height 106
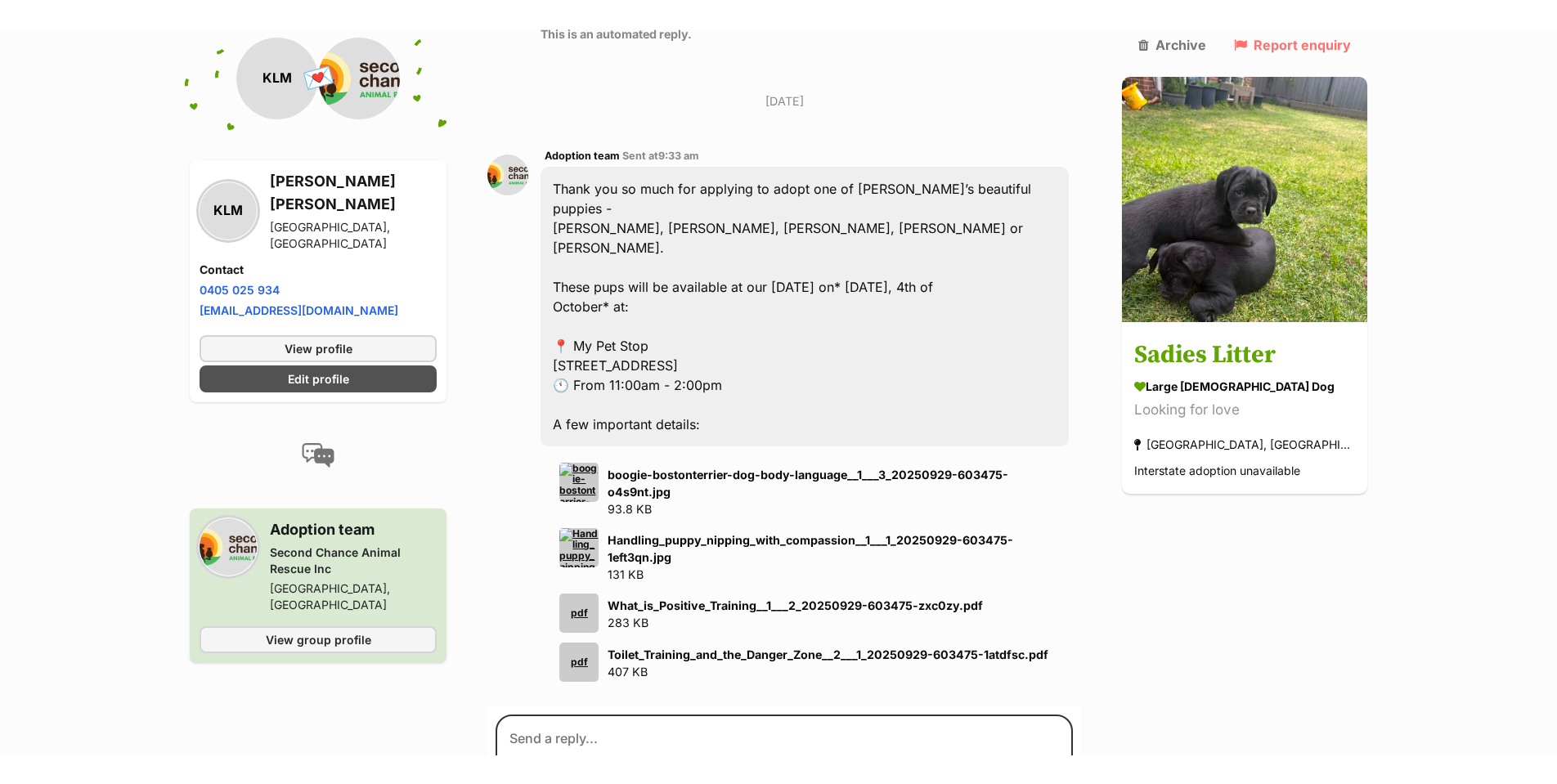
scroll to position [1192, 0]
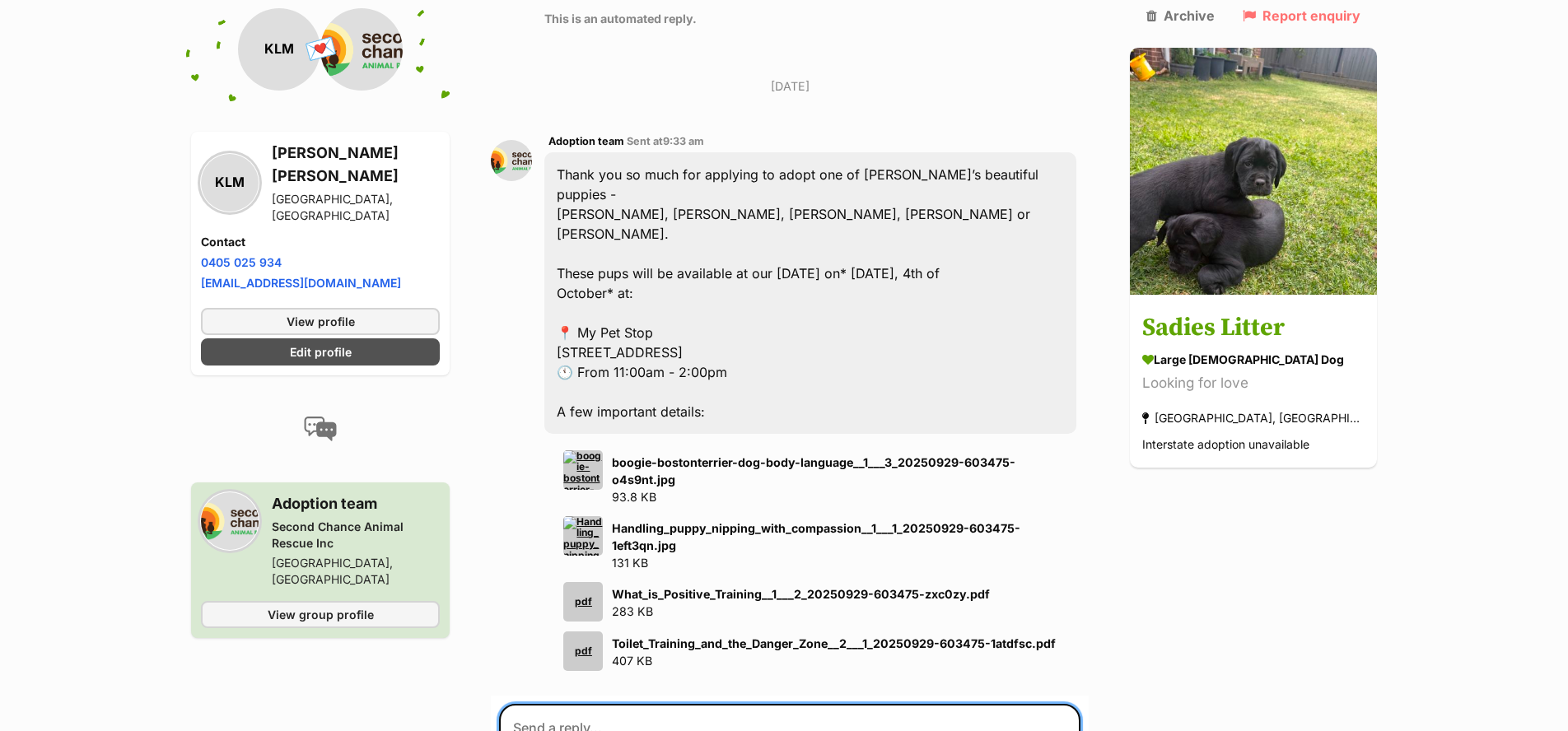
type textarea "T"
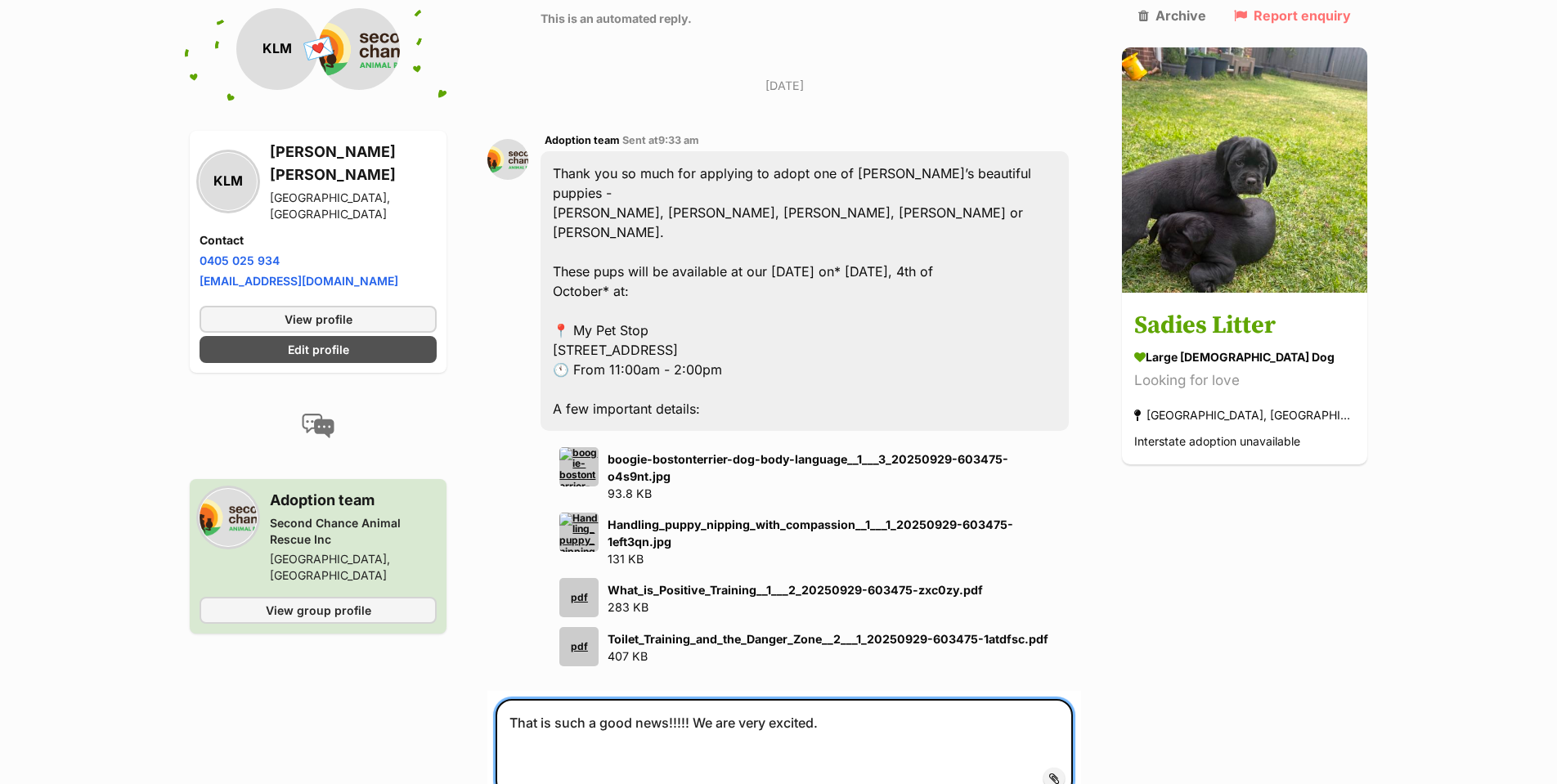
type textarea "That is such a good news!!!!! We are very excited."
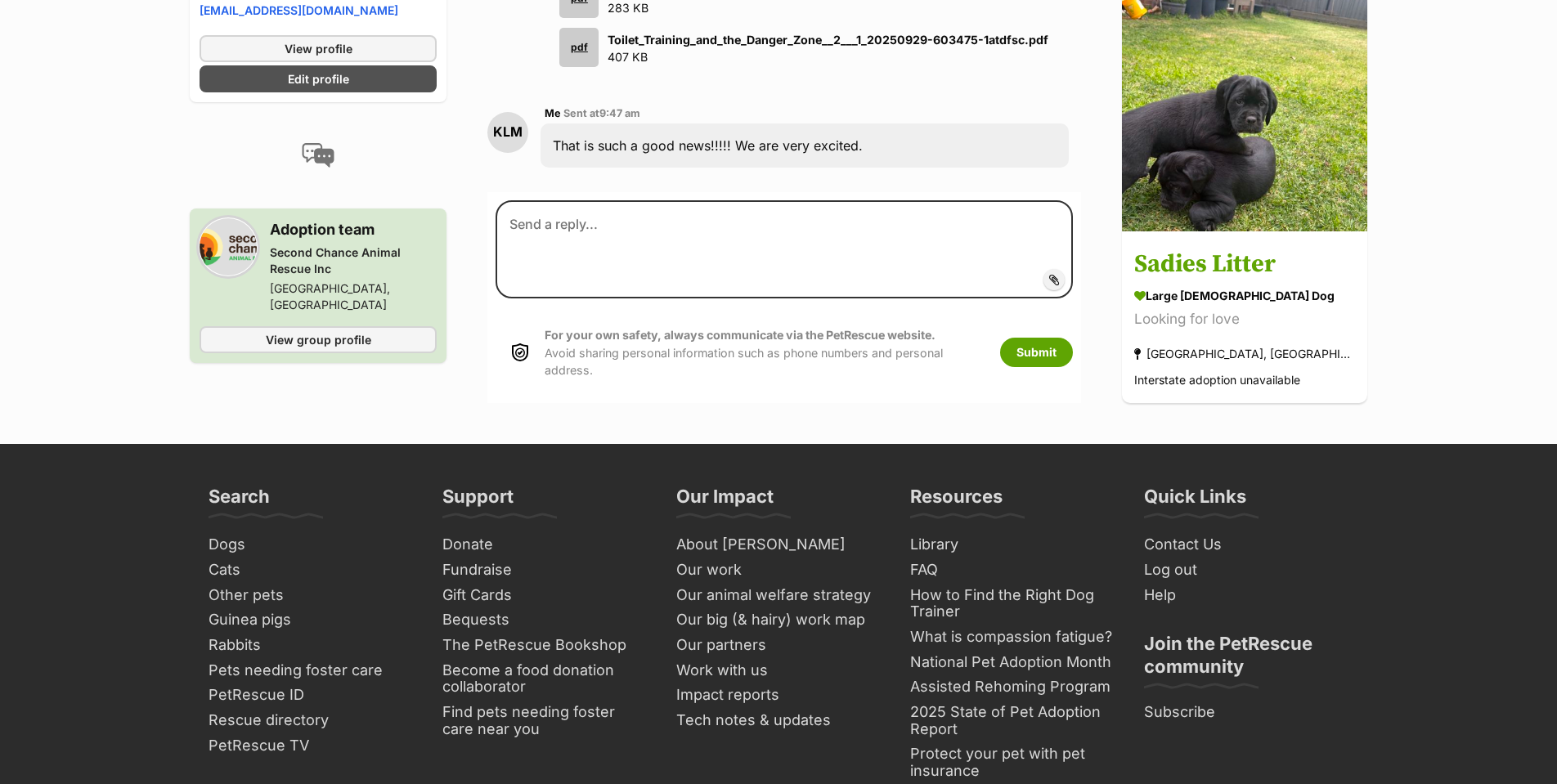
scroll to position [1826, 0]
